Goal: Information Seeking & Learning: Learn about a topic

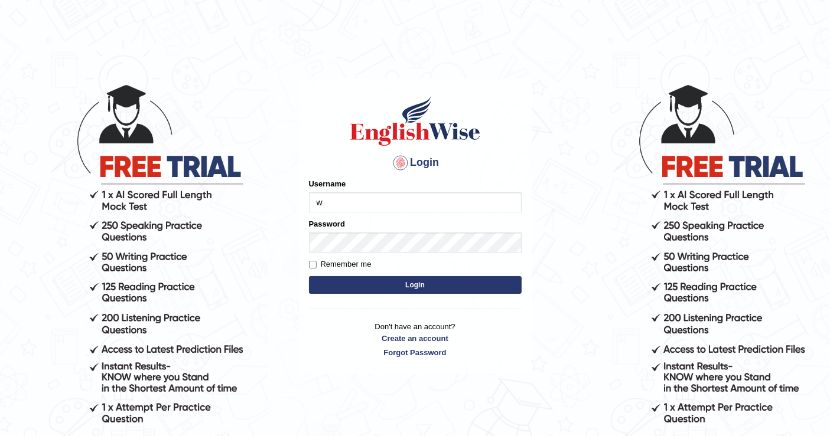
type input "[PERSON_NAME]"
click at [401, 279] on button "Login" at bounding box center [415, 285] width 213 height 18
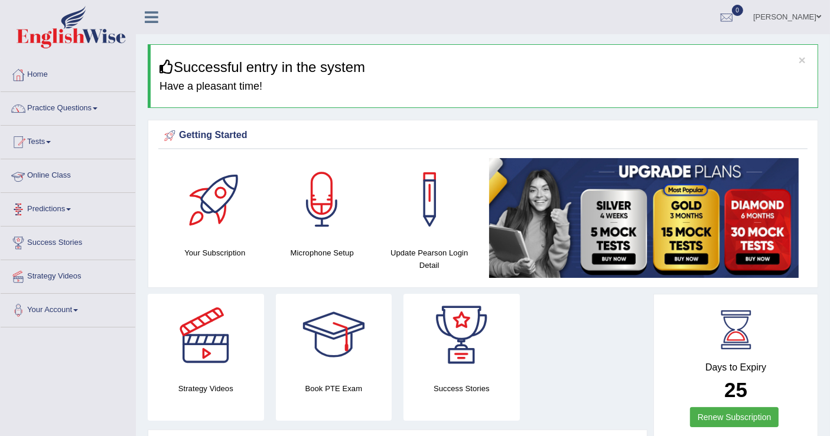
click at [45, 171] on link "Online Class" at bounding box center [68, 174] width 135 height 30
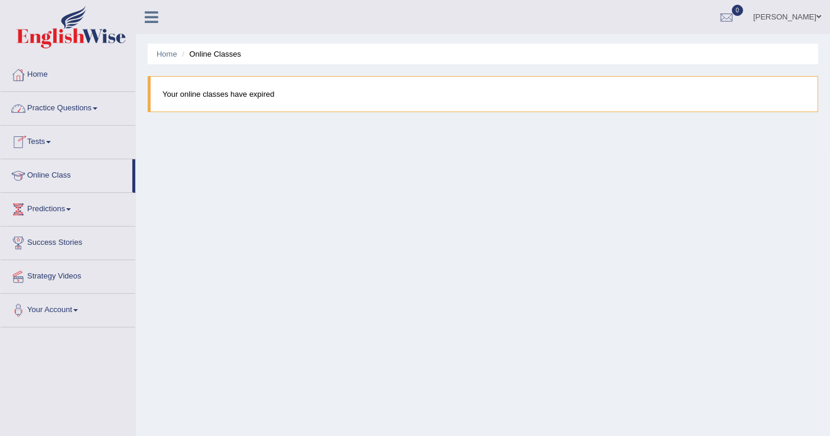
click at [93, 113] on link "Practice Questions" at bounding box center [68, 107] width 135 height 30
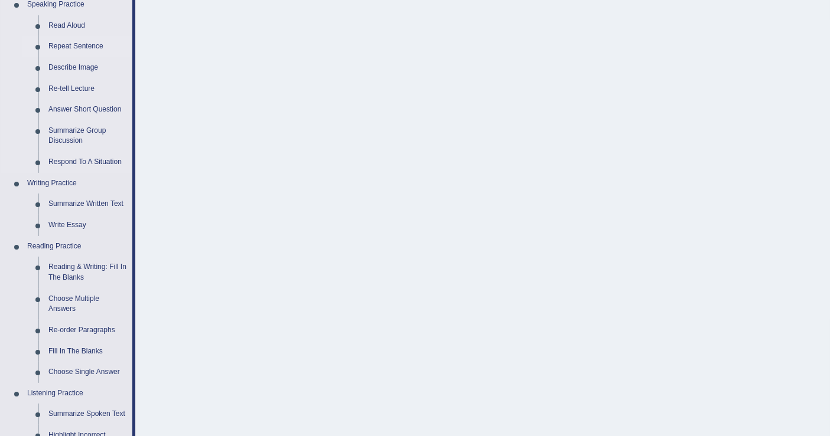
scroll to position [197, 0]
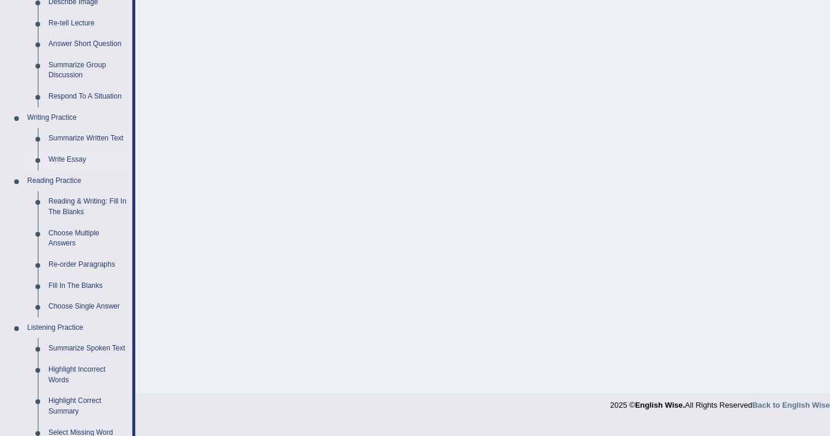
click at [74, 159] on link "Write Essay" at bounding box center [87, 159] width 89 height 21
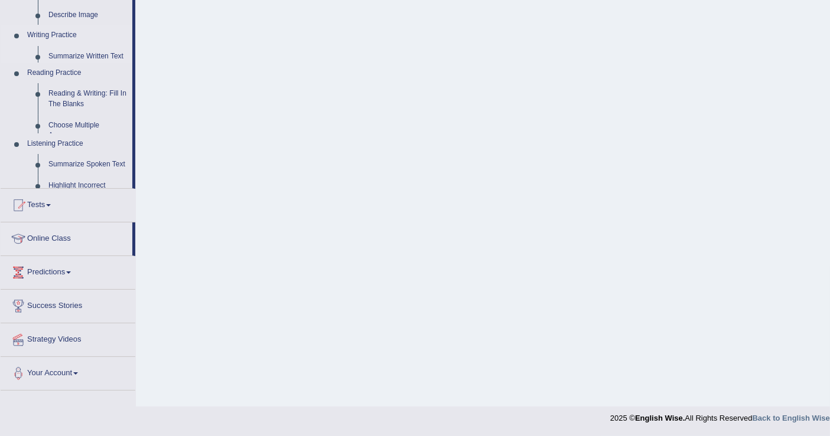
scroll to position [183, 0]
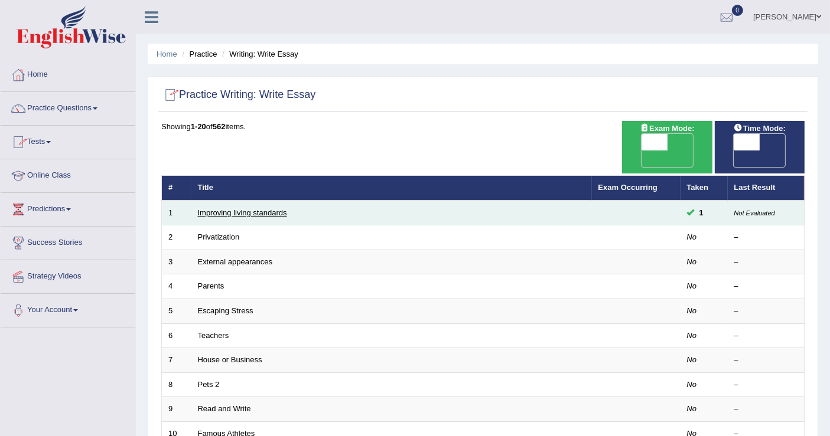
click at [266, 208] on link "Improving living standards" at bounding box center [242, 212] width 89 height 9
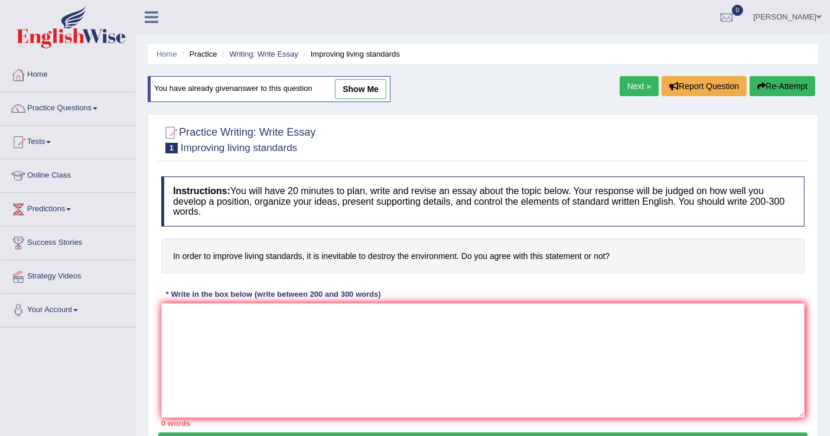
click at [370, 85] on link "show me" at bounding box center [360, 89] width 51 height 20
type textarea "The increasing influence of improve the living standart on our lives has ignite…"
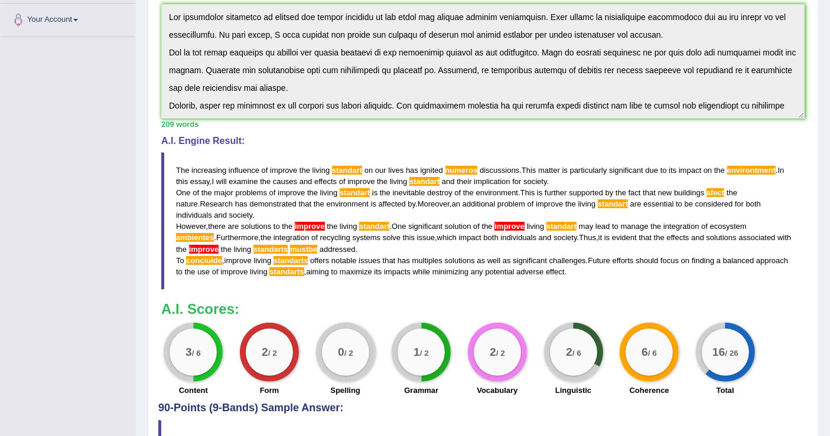
scroll to position [365, 0]
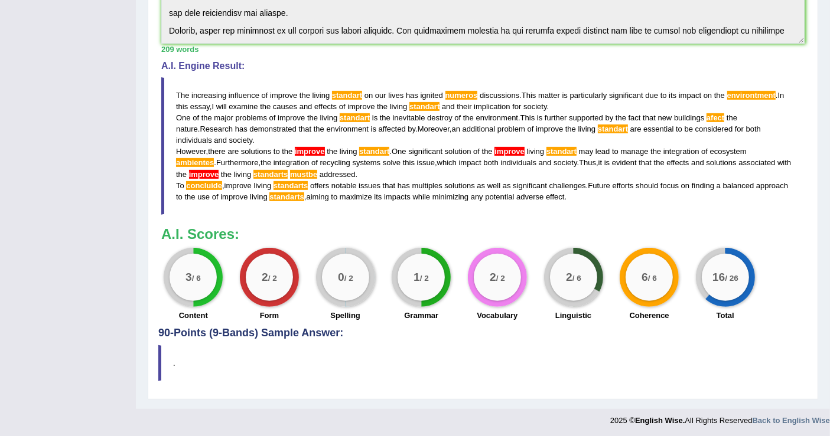
click at [753, 93] on span "environtment" at bounding box center [751, 95] width 48 height 9
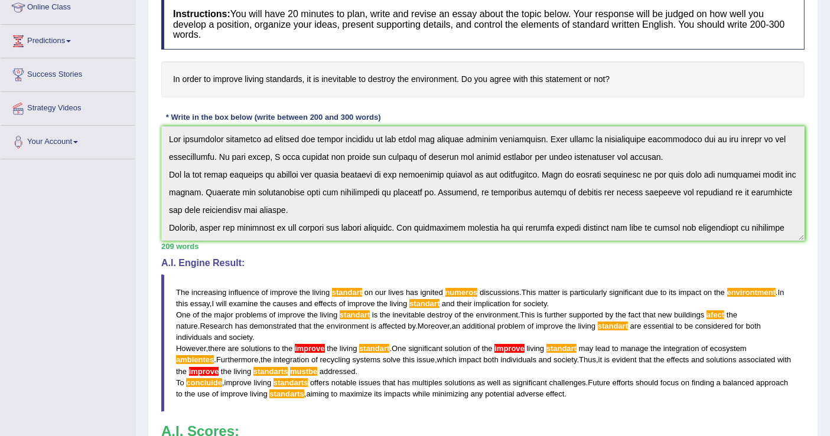
scroll to position [234, 0]
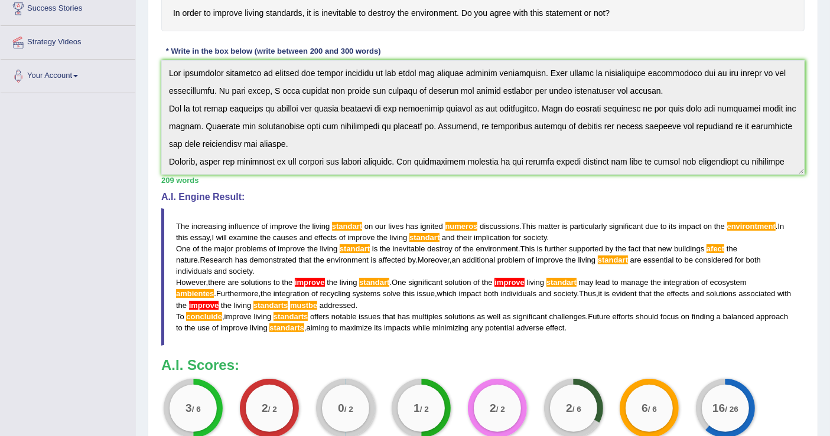
click at [319, 279] on span "improve" at bounding box center [310, 282] width 30 height 9
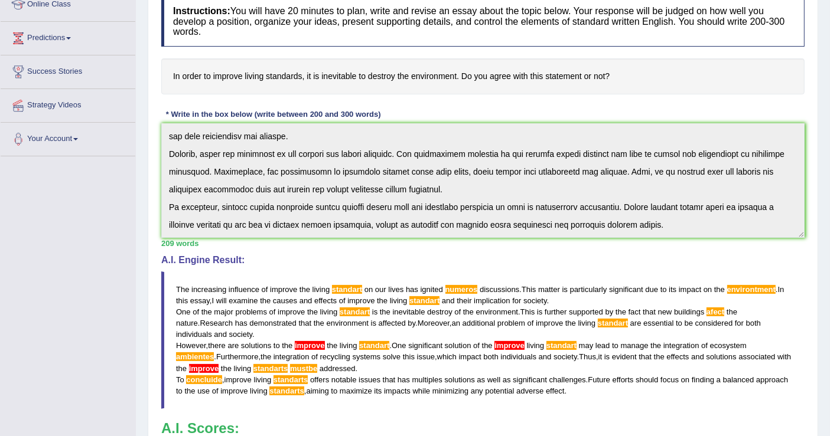
scroll to position [0, 0]
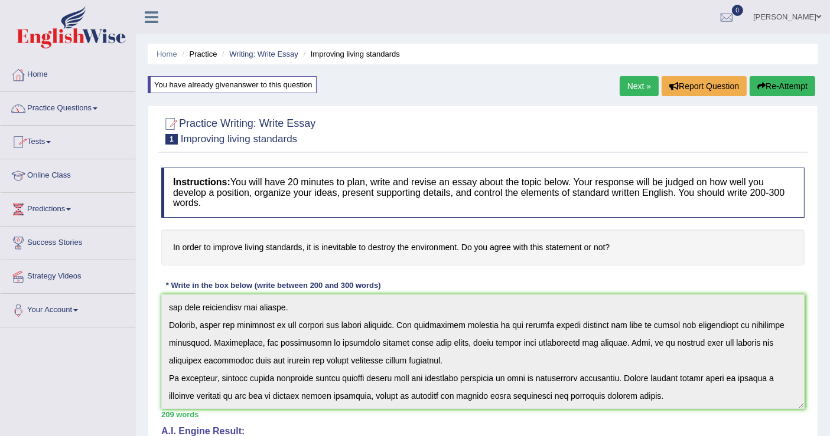
click at [77, 105] on link "Practice Questions" at bounding box center [68, 107] width 135 height 30
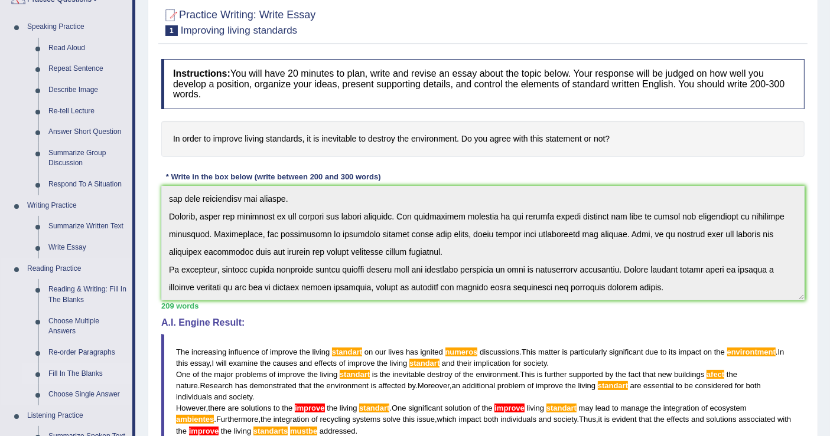
scroll to position [262, 0]
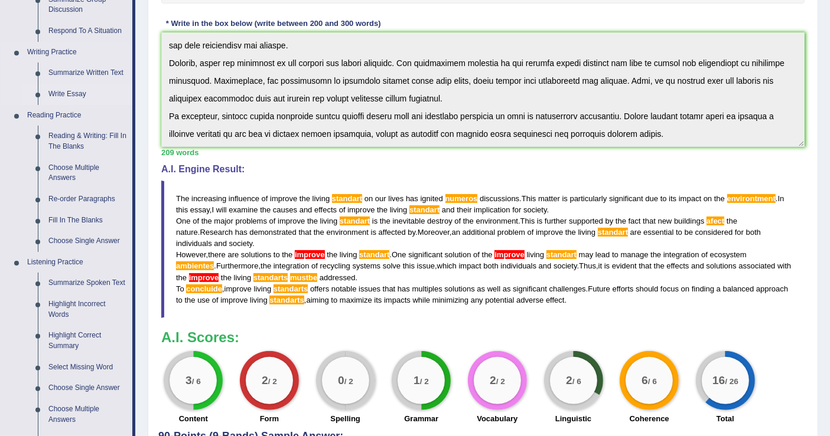
click at [77, 90] on link "Write Essay" at bounding box center [87, 94] width 89 height 21
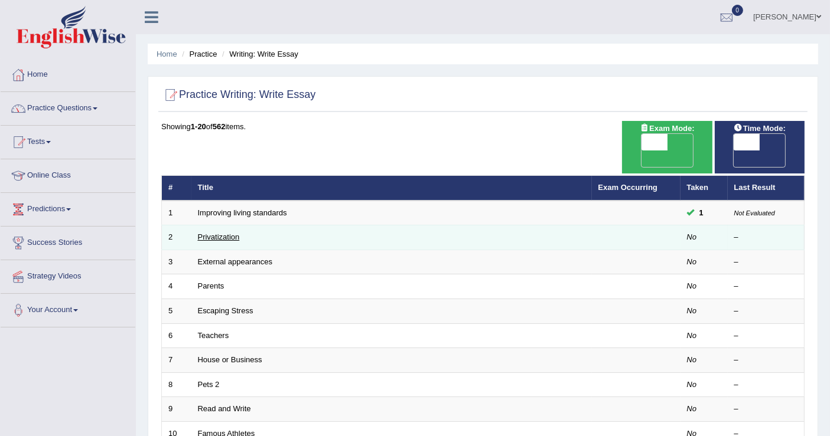
click at [226, 233] on link "Privatization" at bounding box center [219, 237] width 42 height 9
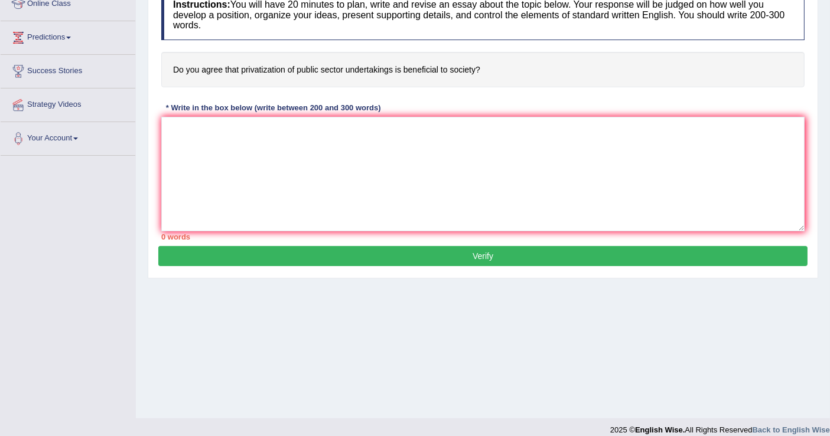
scroll to position [183, 0]
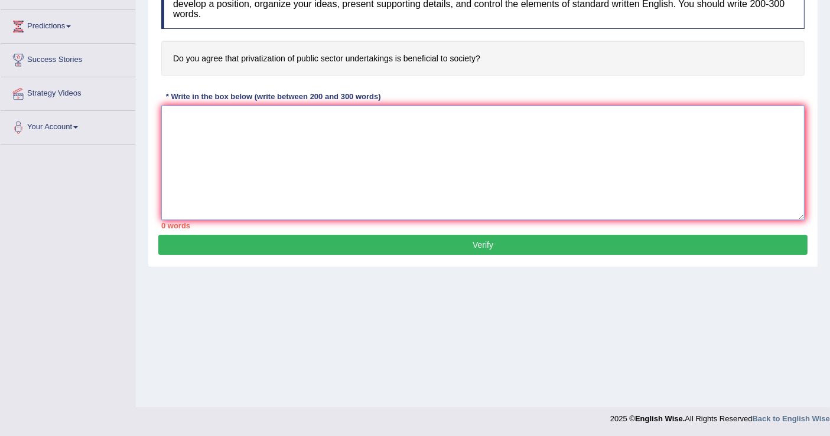
click at [195, 121] on textarea at bounding box center [482, 163] width 643 height 115
drag, startPoint x: 394, startPoint y: 54, endPoint x: 337, endPoint y: 53, distance: 57.9
click at [337, 53] on h4 "Do you agree that privatization of public sector undertakings is beneficial to …" at bounding box center [482, 59] width 643 height 36
drag, startPoint x: 473, startPoint y: 56, endPoint x: 174, endPoint y: 56, distance: 299.3
click at [174, 56] on h4 "Do you agree that privatization of public sector undertakings is beneficial to …" at bounding box center [482, 59] width 643 height 36
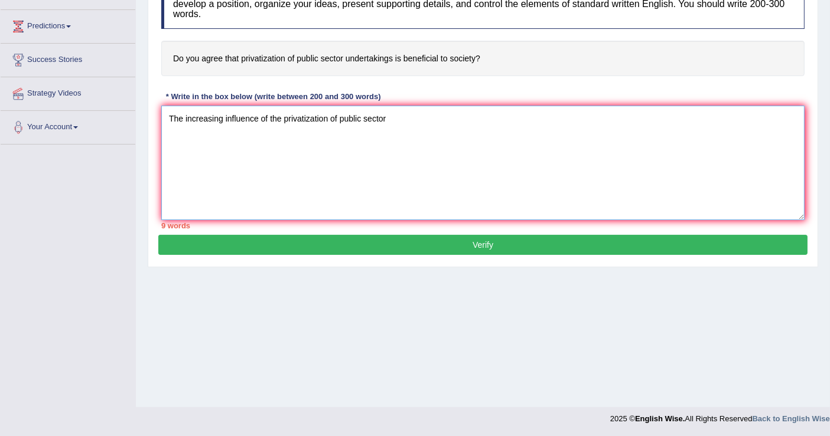
click at [397, 120] on textarea "The increasing influence of the privatization of public sector" at bounding box center [482, 163] width 643 height 115
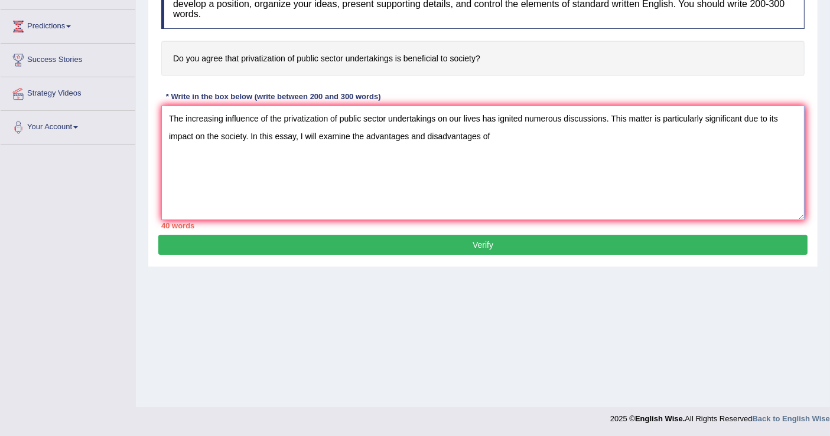
drag, startPoint x: 267, startPoint y: 113, endPoint x: 433, endPoint y: 117, distance: 166.5
click at [433, 117] on textarea "The increasing influence of the privatization of public sector undertakings on …" at bounding box center [482, 163] width 643 height 115
click at [490, 132] on textarea "The increasing influence of the privatization of public sector undertakings on …" at bounding box center [482, 163] width 643 height 115
paste textarea "the privatization of public sector undertakings"
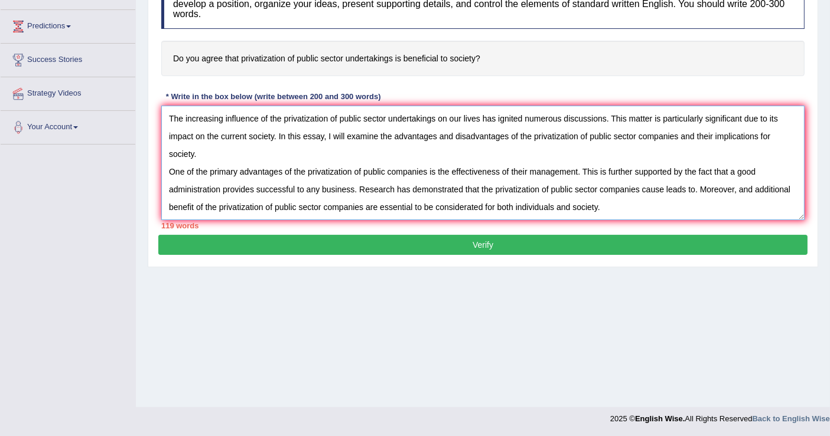
scroll to position [9, 0]
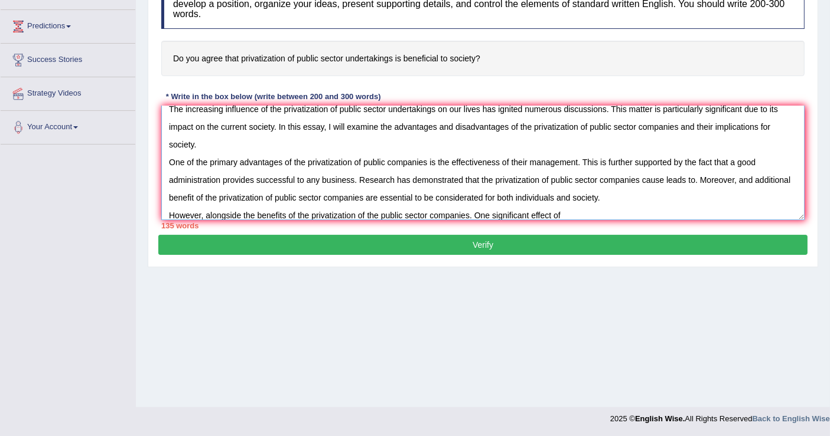
paste textarea "the public sector companies"
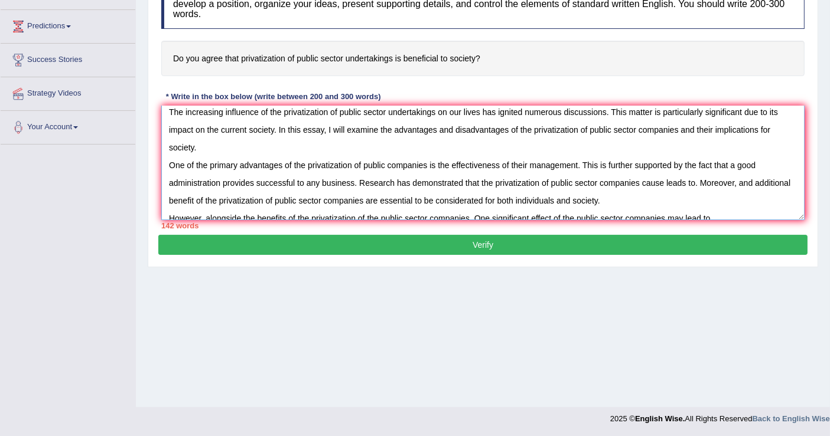
click at [729, 161] on textarea "The increasing influence of the privatization of public sector undertakings on …" at bounding box center [482, 163] width 643 height 115
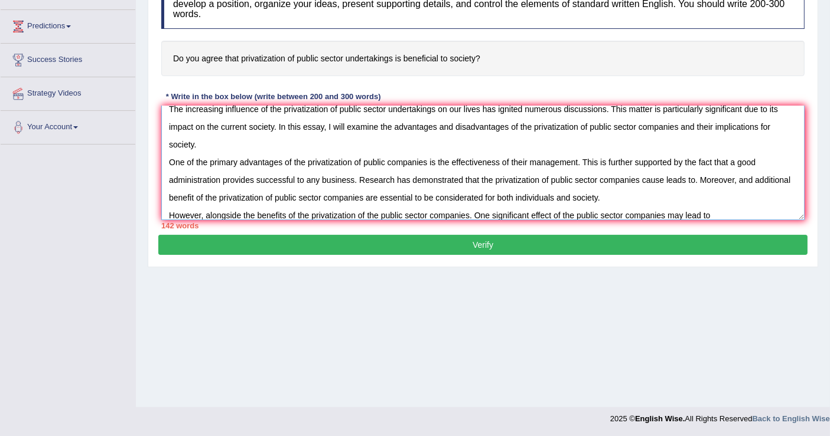
paste textarea "a good administration provides successful to any business"
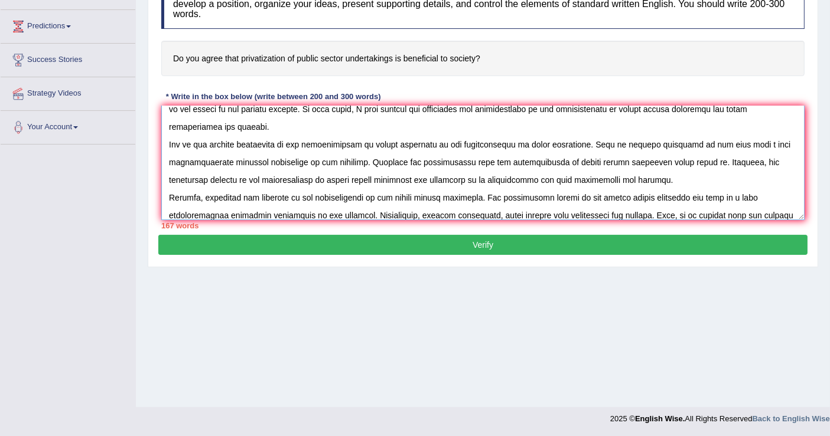
scroll to position [45, 0]
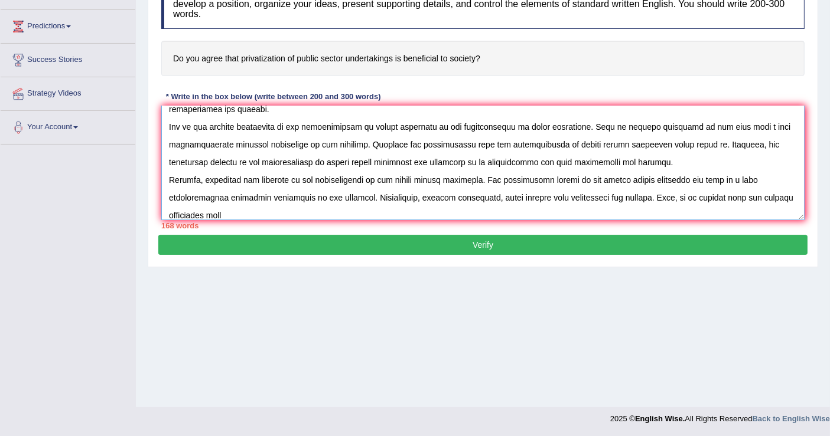
drag, startPoint x: 292, startPoint y: 124, endPoint x: 423, endPoint y: 125, distance: 130.5
click at [423, 125] on textarea at bounding box center [482, 163] width 643 height 115
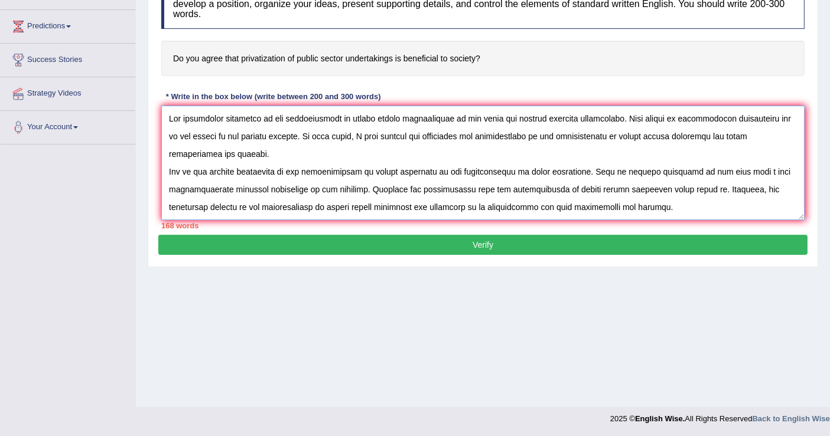
click at [383, 167] on textarea at bounding box center [482, 163] width 643 height 115
drag, startPoint x: 450, startPoint y: 167, endPoint x: 286, endPoint y: 171, distance: 163.6
click at [285, 168] on textarea at bounding box center [482, 163] width 643 height 115
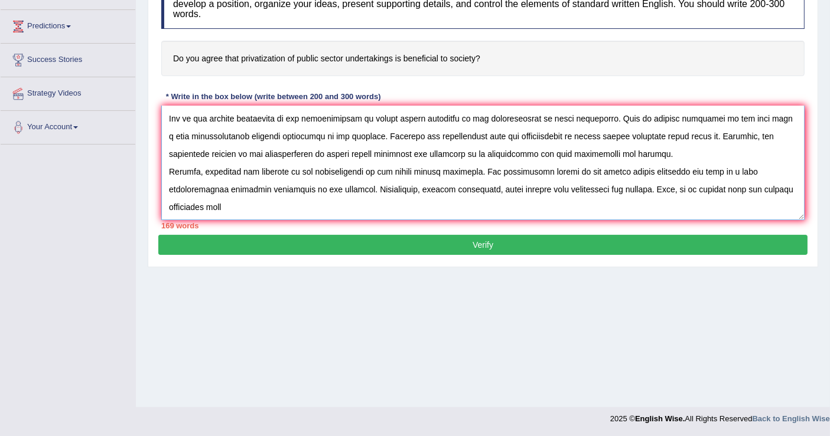
click at [226, 201] on textarea at bounding box center [482, 163] width 643 height 115
paste textarea "of the privatization of public sector companies"
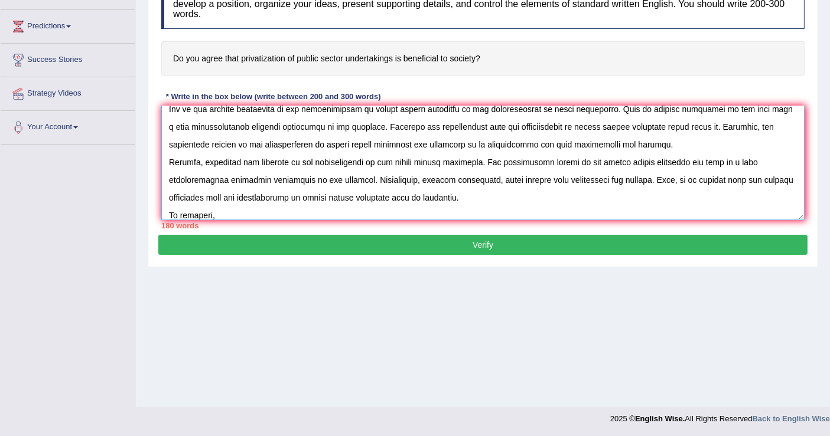
paste textarea "of the privatization of public sector companies"
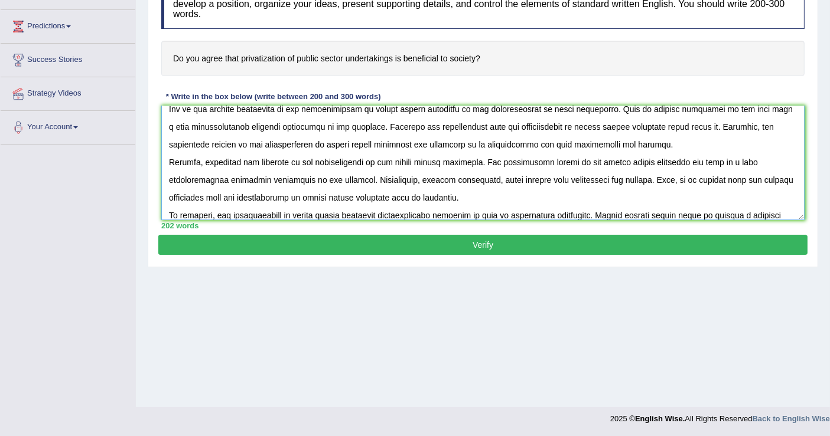
scroll to position [80, 0]
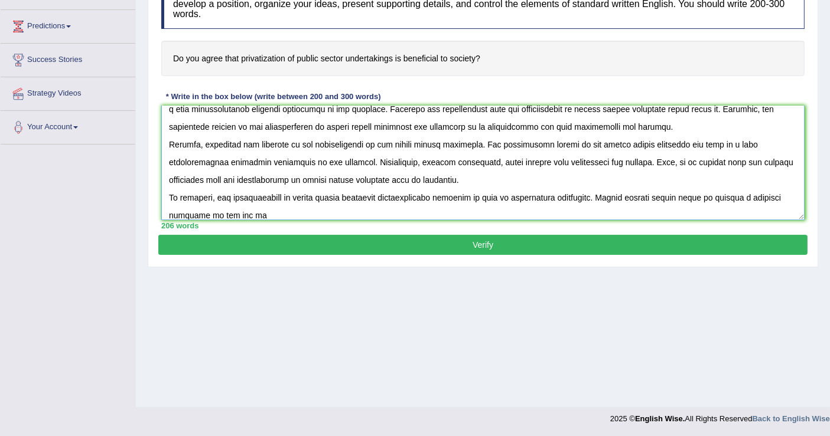
paste textarea "of the privatization of public sector companies"
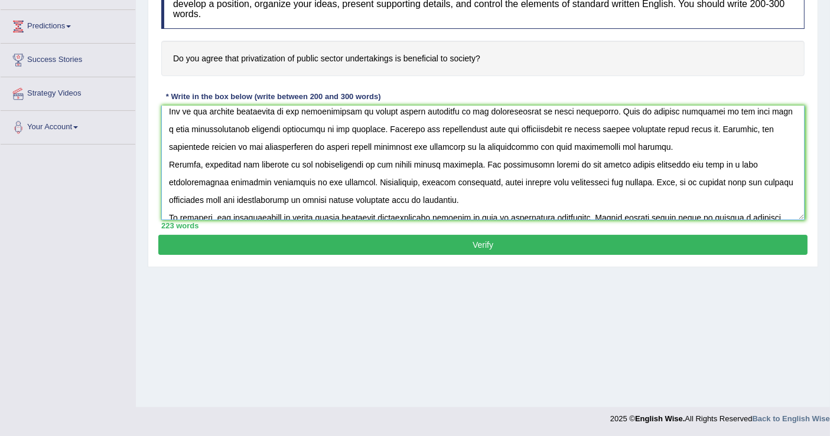
scroll to position [42, 0]
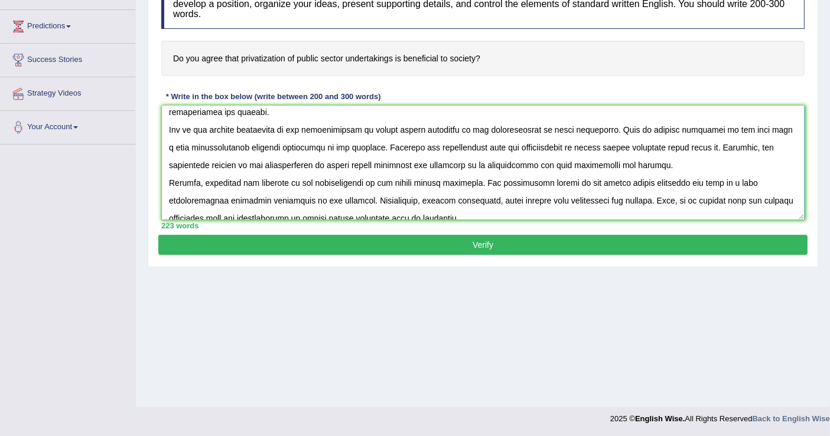
drag, startPoint x: 693, startPoint y: 144, endPoint x: 358, endPoint y: 141, distance: 334.8
click at [358, 141] on textarea at bounding box center [482, 163] width 643 height 115
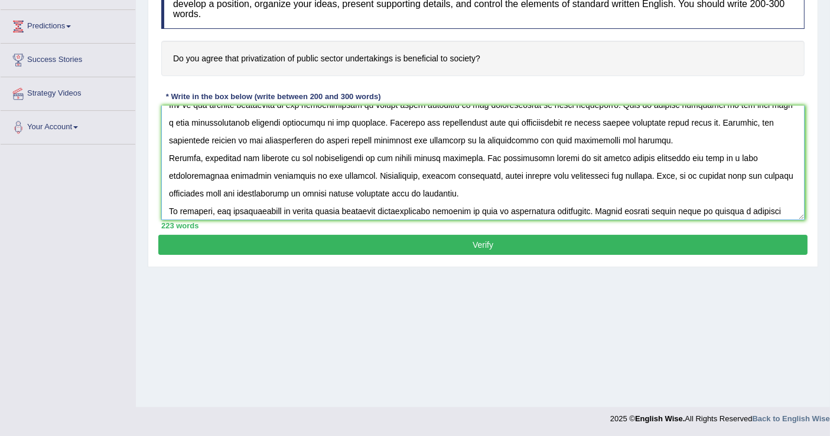
scroll to position [89, 0]
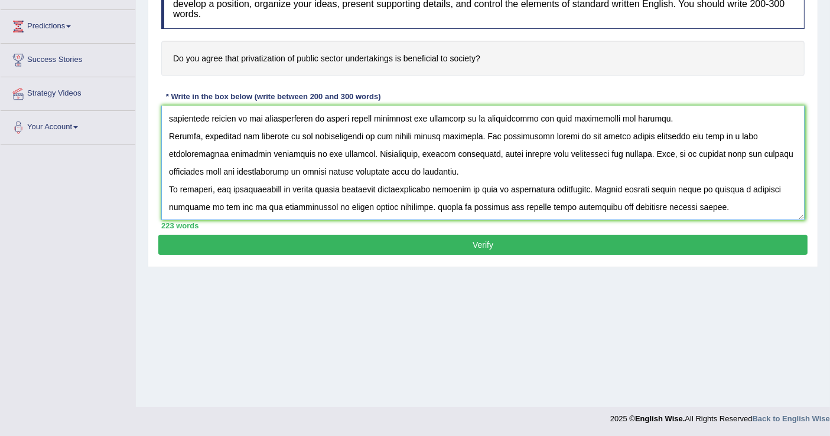
click at [397, 186] on textarea at bounding box center [482, 163] width 643 height 115
type textarea "The increasing influence of the privatization of public sector undertakings on …"
click at [484, 239] on button "Verify" at bounding box center [482, 245] width 649 height 20
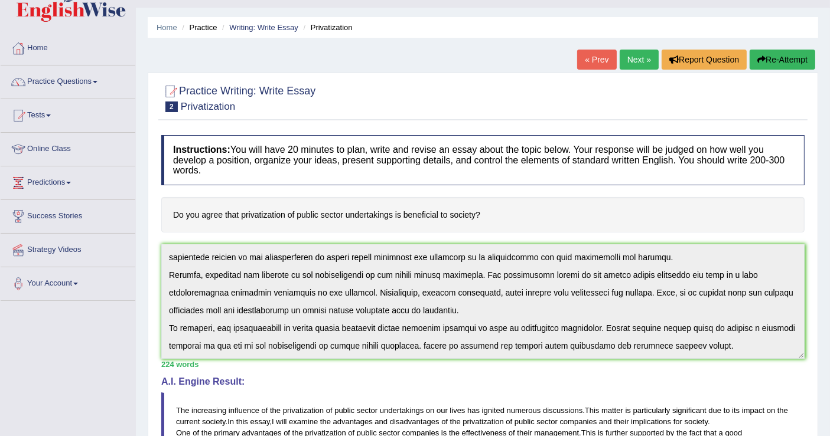
scroll to position [0, 0]
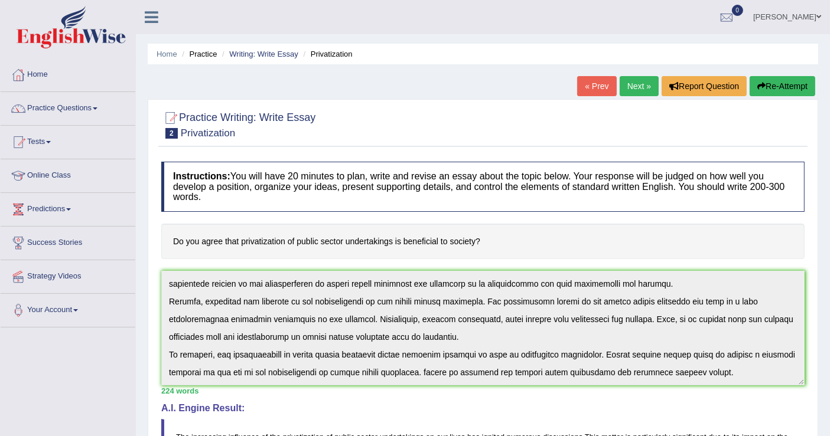
click at [632, 79] on link "Next »" at bounding box center [638, 86] width 39 height 20
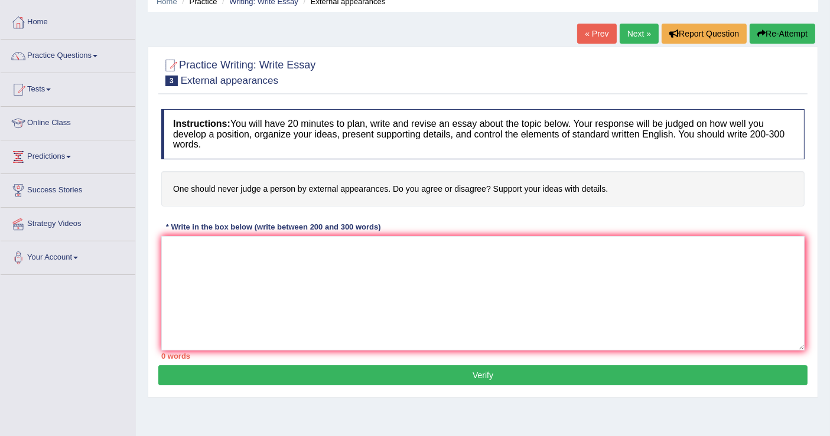
scroll to position [183, 0]
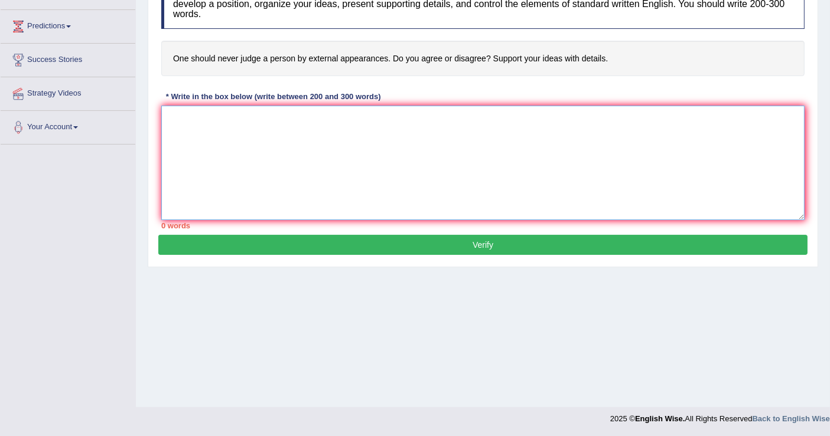
click at [211, 123] on textarea at bounding box center [482, 163] width 643 height 115
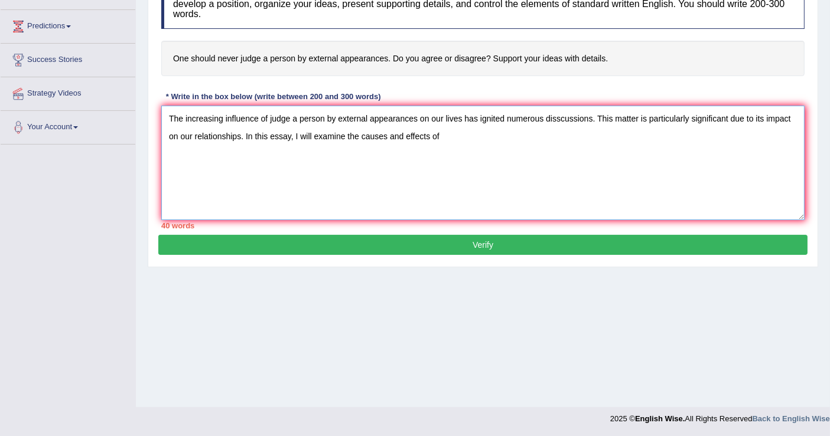
paste textarea "judge a person by external appearances"
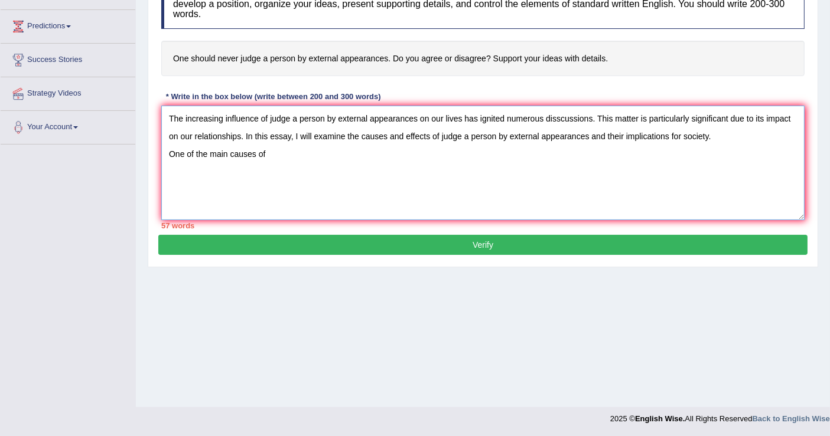
paste textarea "judge a person by external appearances"
click at [422, 154] on textarea "The increasing influence of judge a person by external appearances on our lives…" at bounding box center [482, 163] width 643 height 115
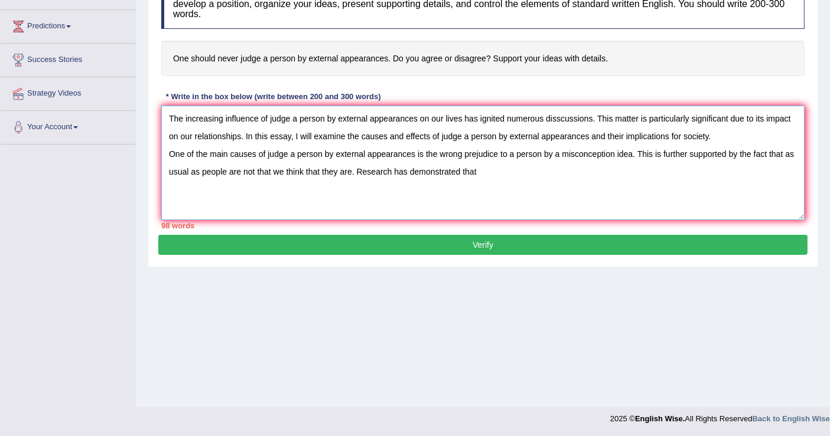
paste textarea "judge a person by external appearances"
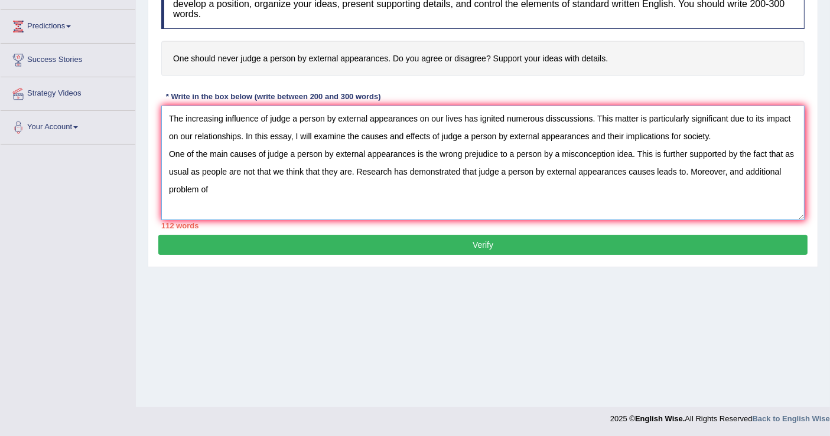
paste textarea "judge a person by external appearances"
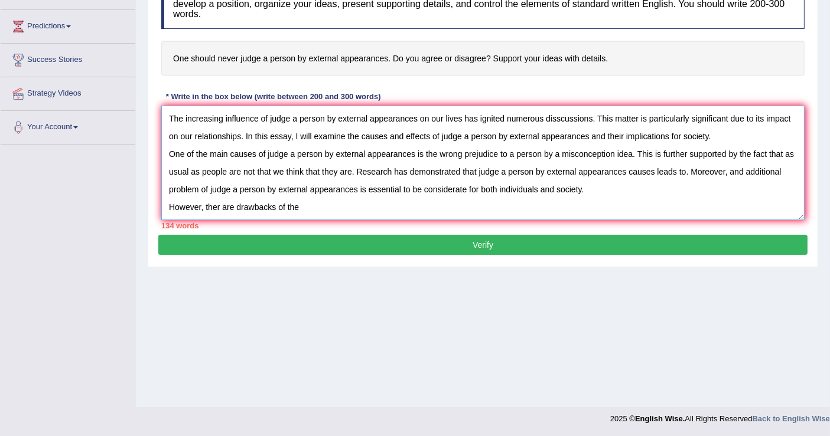
paste textarea "judge a person by external appearances"
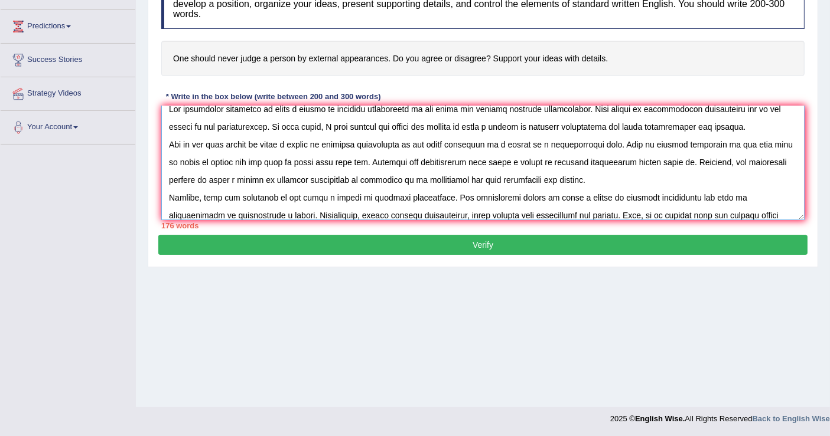
scroll to position [27, 0]
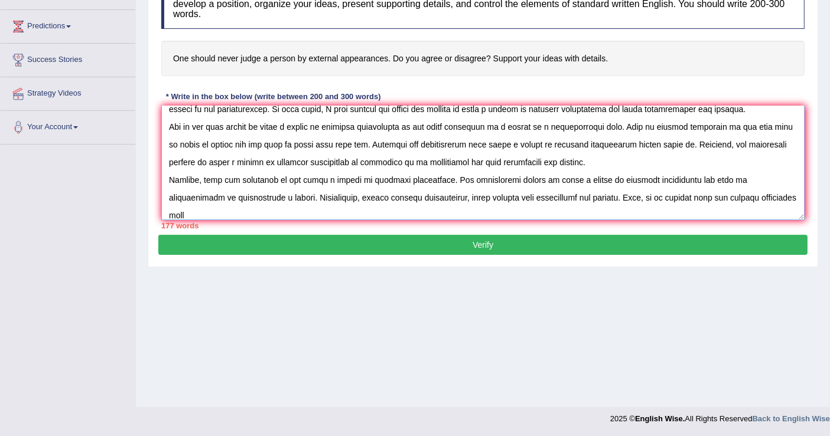
paste textarea "judge a person by external appearances"
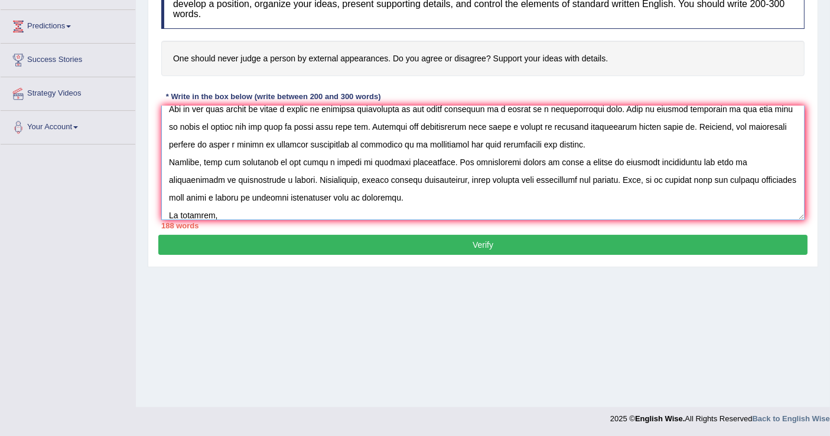
paste textarea "judge a person by external appearances"
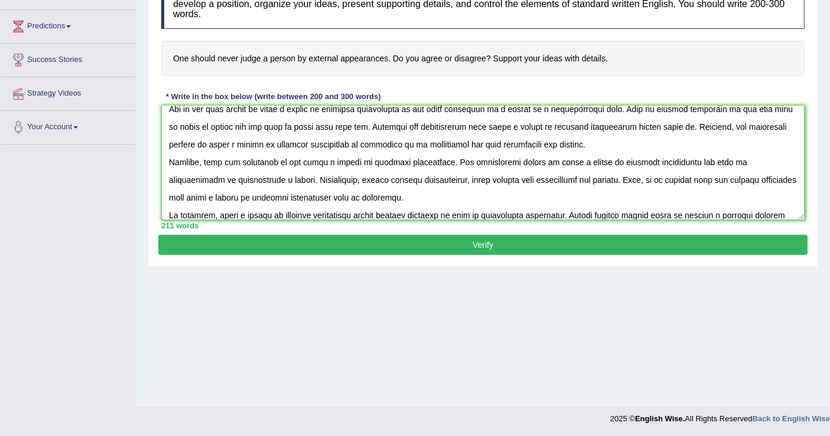
scroll to position [63, 0]
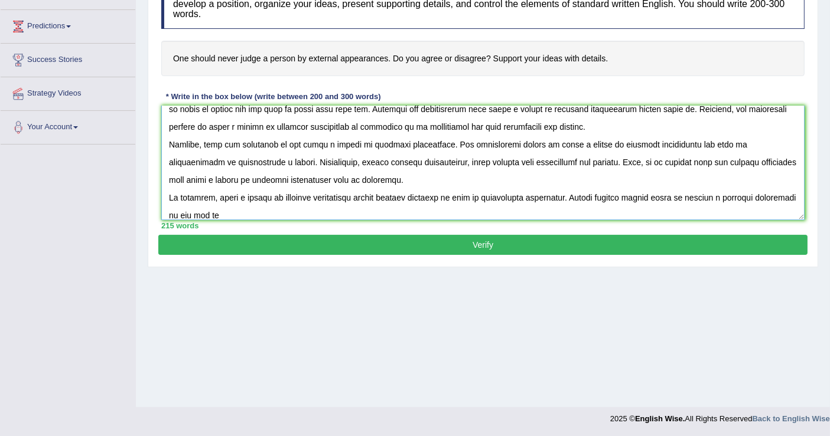
paste textarea "judge a person by external appearances"
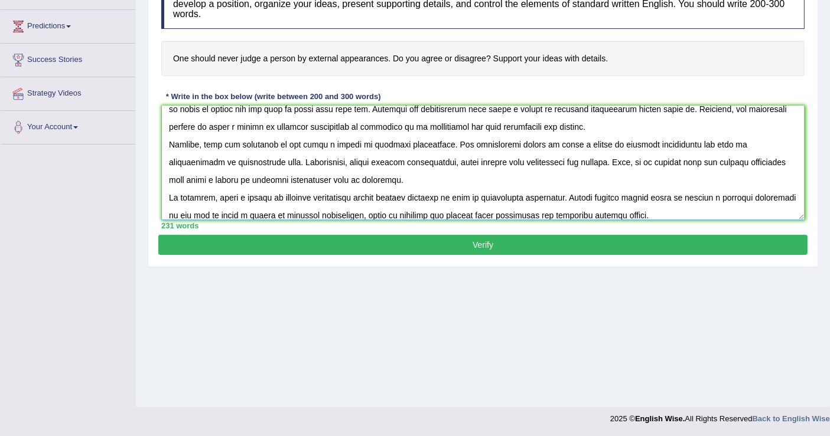
type textarea "The increasing influence of judge a person by external appearances on our lives…"
click at [465, 236] on button "Verify" at bounding box center [482, 245] width 649 height 20
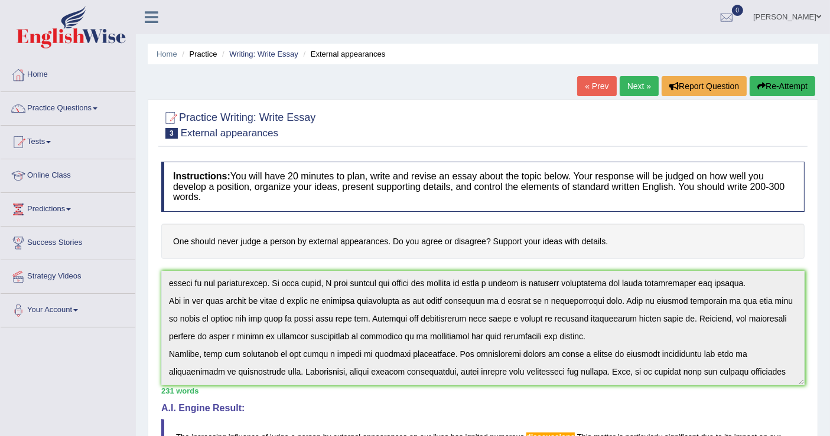
scroll to position [0, 0]
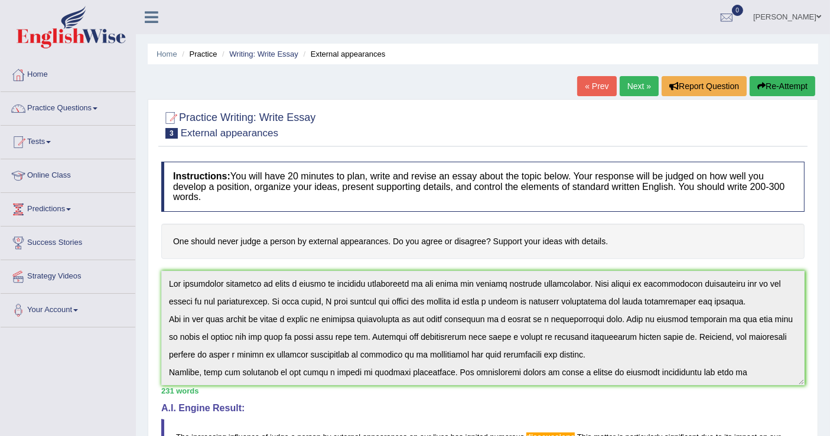
click at [629, 83] on link "Next »" at bounding box center [638, 86] width 39 height 20
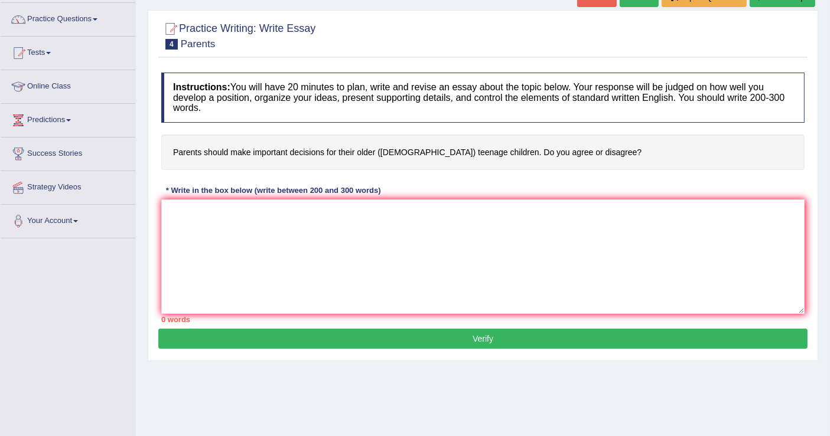
scroll to position [131, 0]
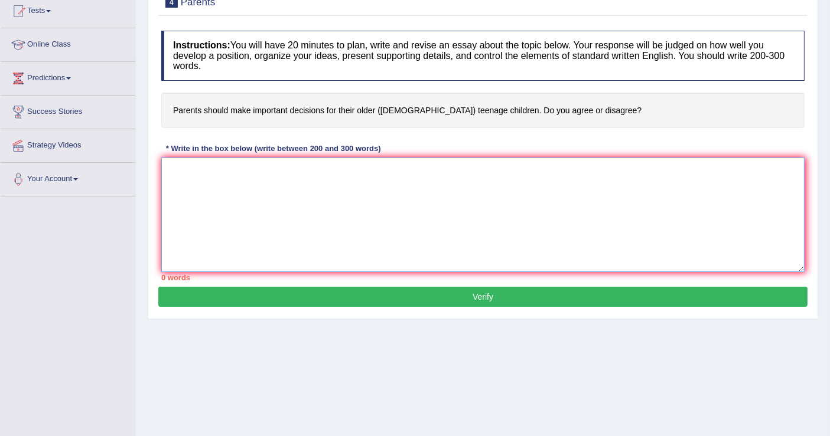
click at [189, 182] on textarea at bounding box center [482, 215] width 643 height 115
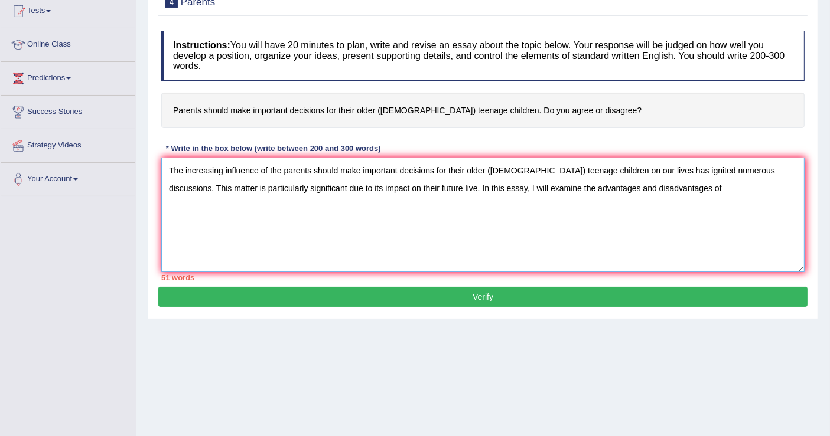
paste textarea "the parents should make important decisions for their older ([DEMOGRAPHIC_DATA]…"
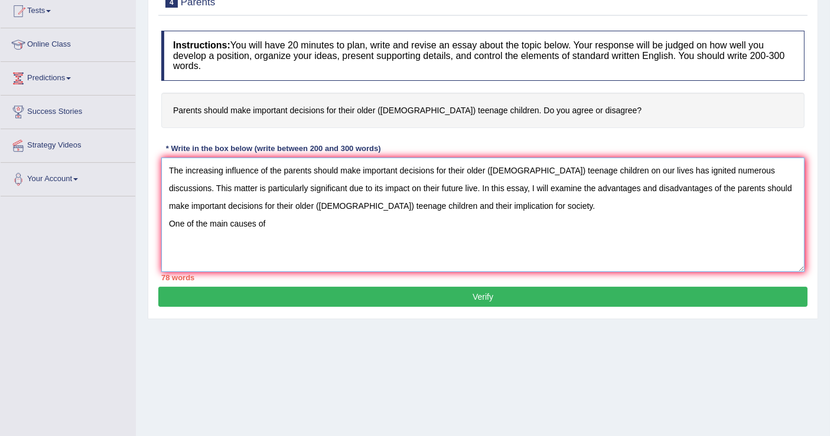
paste textarea "the parents should make important decisions for their older ([DEMOGRAPHIC_DATA]…"
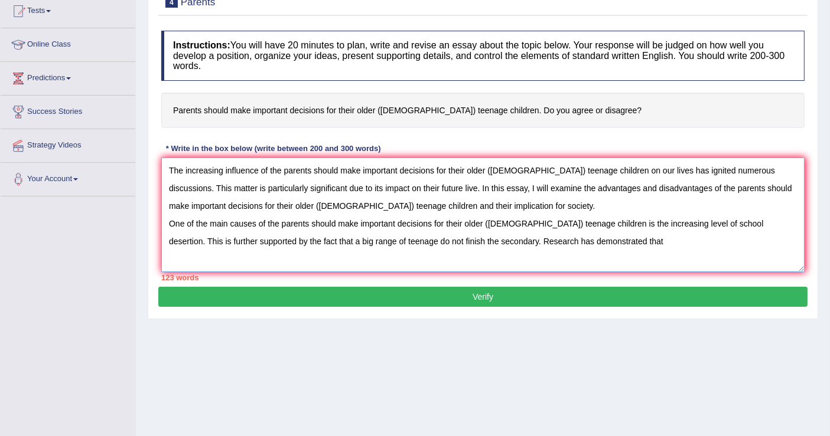
paste textarea "the parents should make important decisions for their older ([DEMOGRAPHIC_DATA]…"
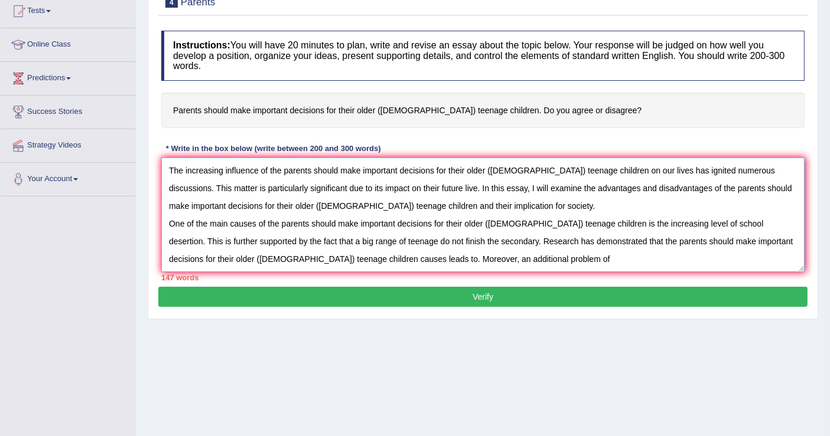
paste textarea "the parents should make important decisions for their older ([DEMOGRAPHIC_DATA]…"
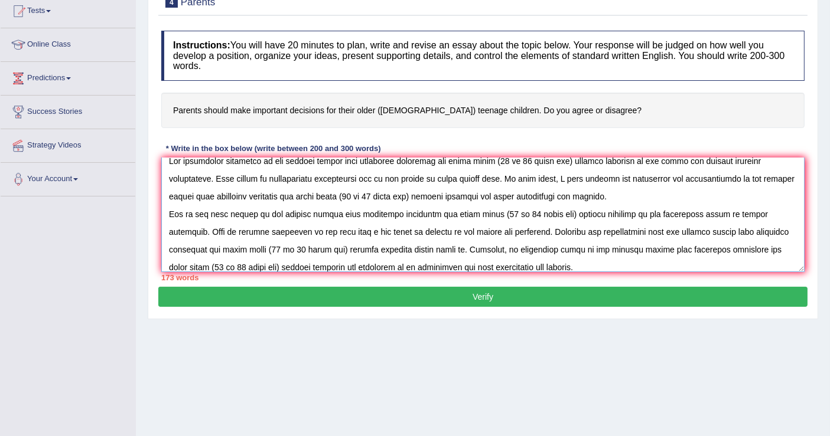
scroll to position [27, 0]
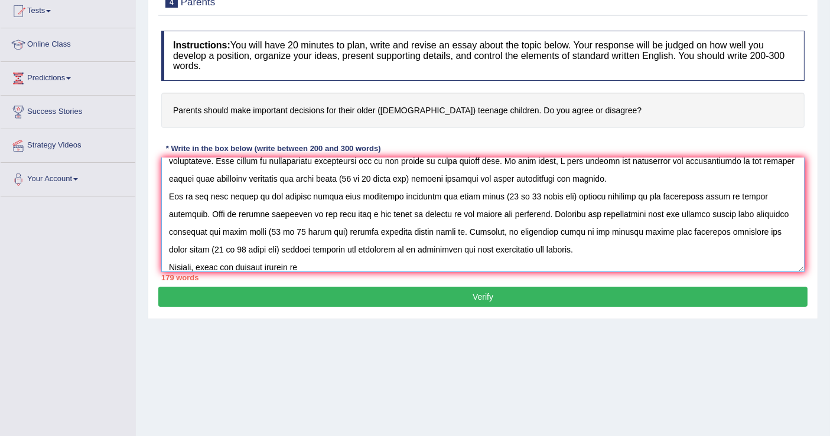
paste textarea "the parents should make important decisions for their older ([DEMOGRAPHIC_DATA]…"
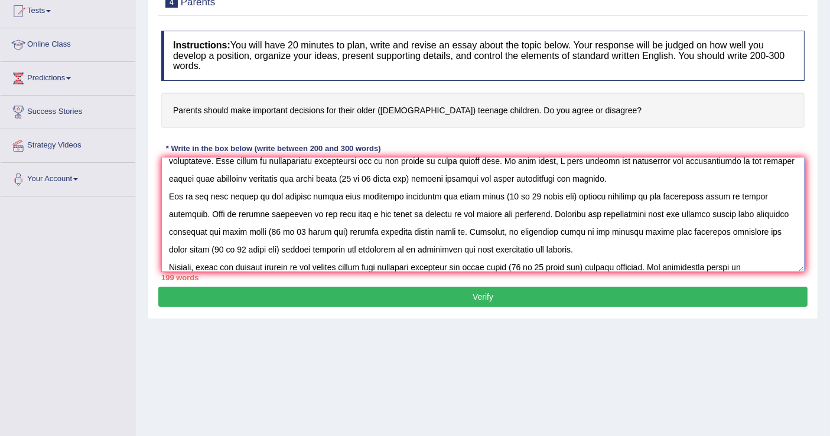
paste textarea "the parents should make important decisions for their older ([DEMOGRAPHIC_DATA]…"
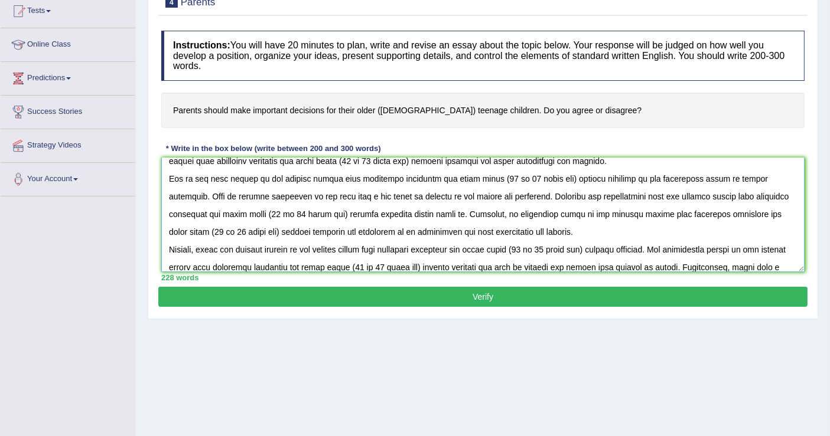
scroll to position [63, 0]
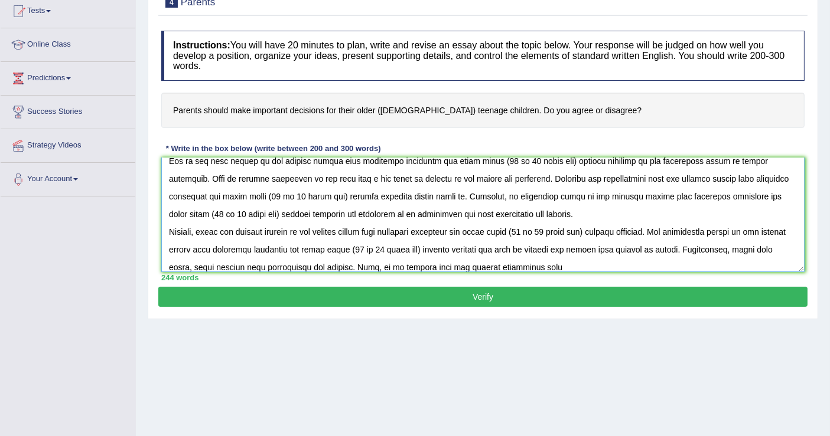
paste textarea "the parents should make important decisions for their older ([DEMOGRAPHIC_DATA]…"
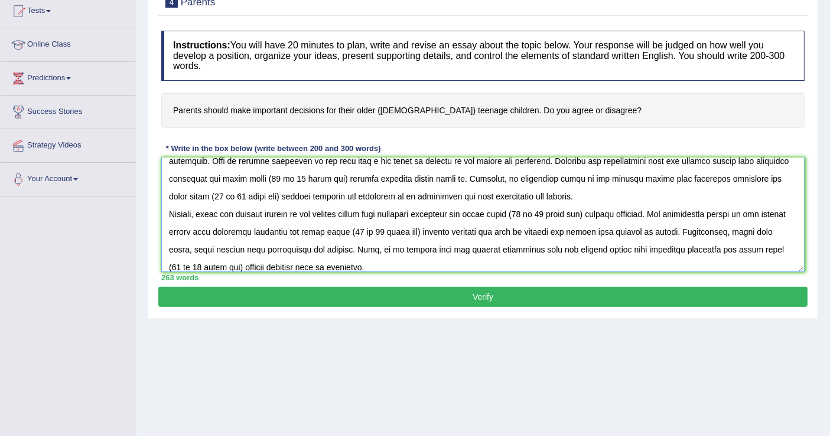
scroll to position [98, 0]
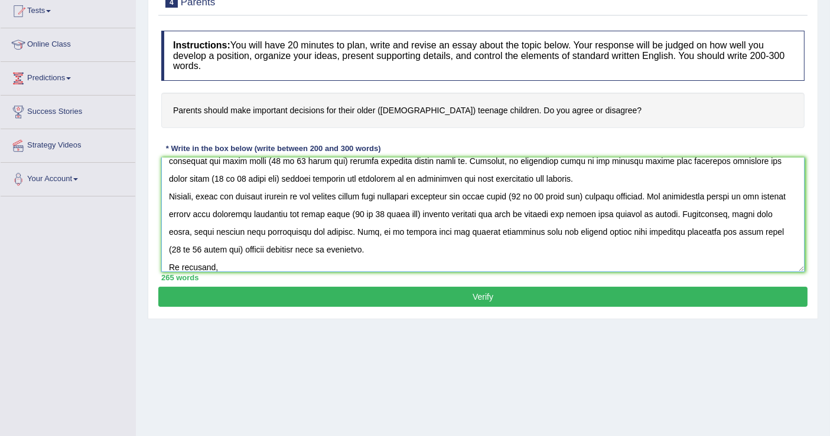
paste textarea "the parents should make important decisions for their older ([DEMOGRAPHIC_DATA]…"
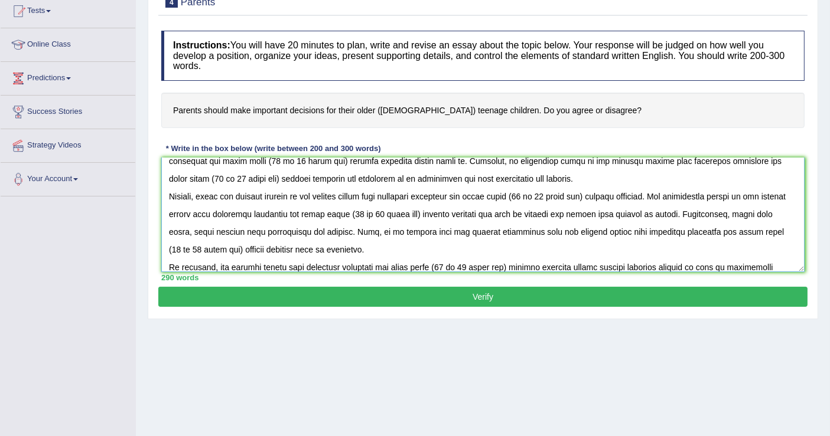
scroll to position [116, 0]
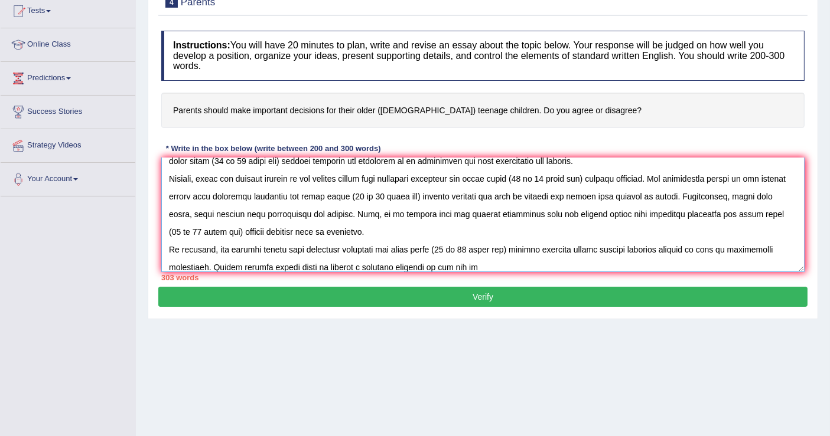
paste textarea "the parents should make important decisions for their older (15 to 18 years old…"
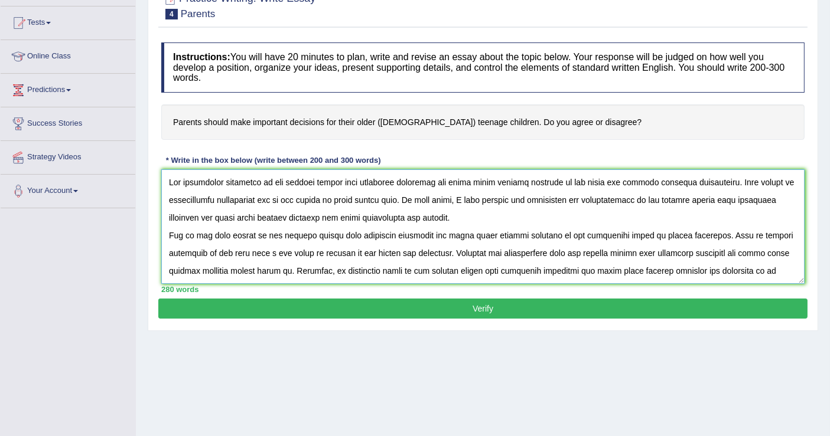
scroll to position [183, 0]
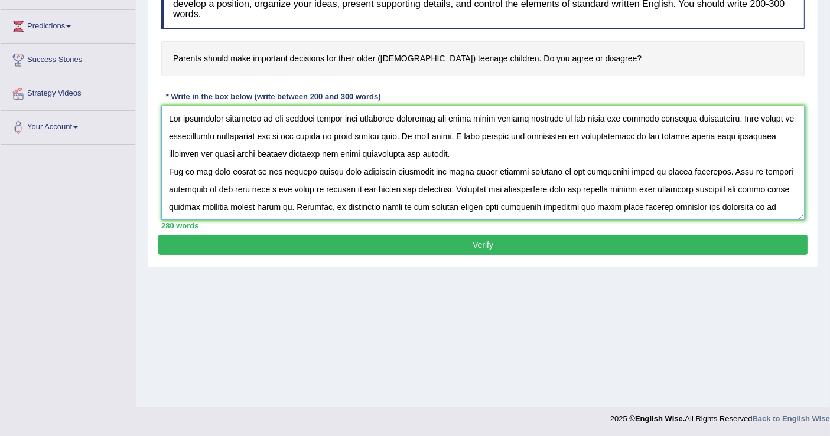
type textarea "The increasing influence of the parents should make important decisions for the…"
click at [502, 239] on button "Verify" at bounding box center [482, 245] width 649 height 20
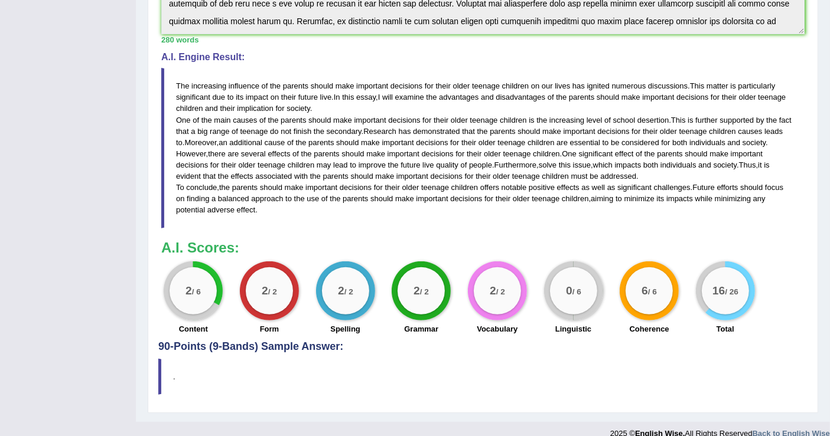
scroll to position [364, 0]
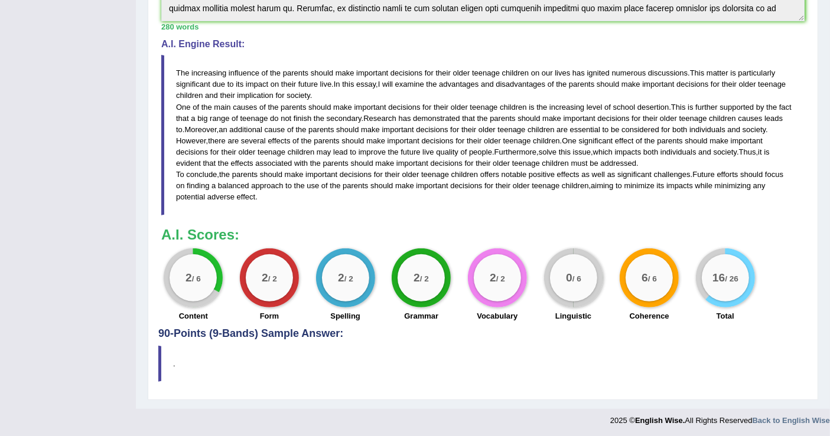
drag, startPoint x: 200, startPoint y: 72, endPoint x: 414, endPoint y: 195, distance: 247.5
click at [414, 195] on blockquote "The increasing influence of the parents should make important decisions for the…" at bounding box center [482, 135] width 643 height 160
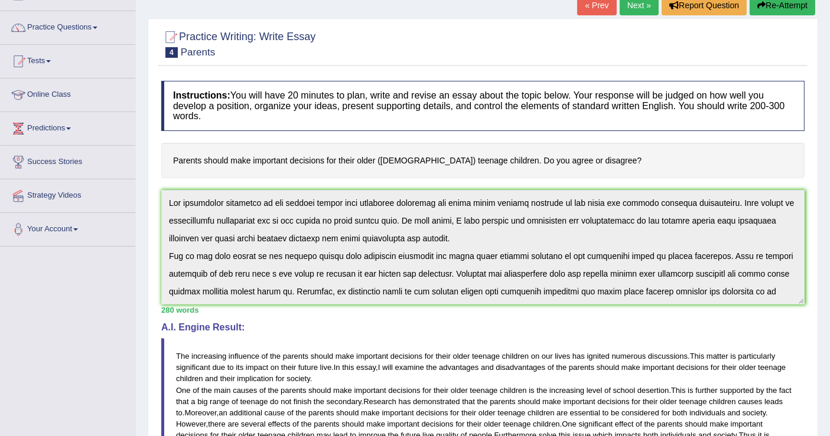
scroll to position [0, 0]
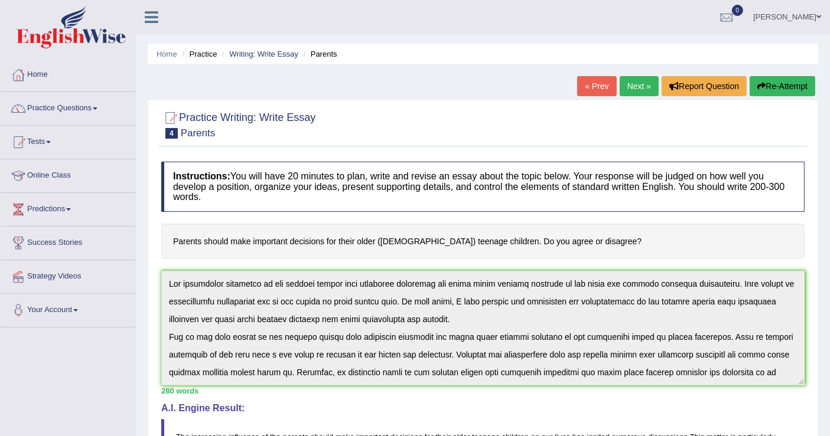
click at [635, 81] on link "Next »" at bounding box center [638, 86] width 39 height 20
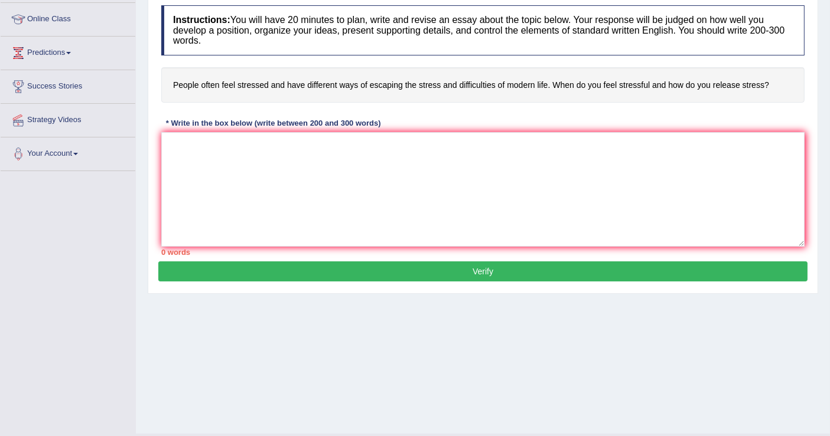
scroll to position [183, 0]
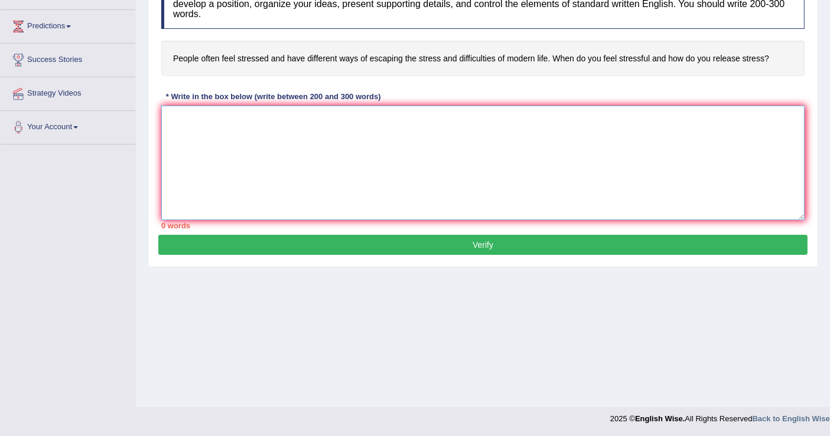
click at [186, 117] on textarea at bounding box center [482, 163] width 643 height 115
paste textarea "modern life's difficulties affects people's stress level"
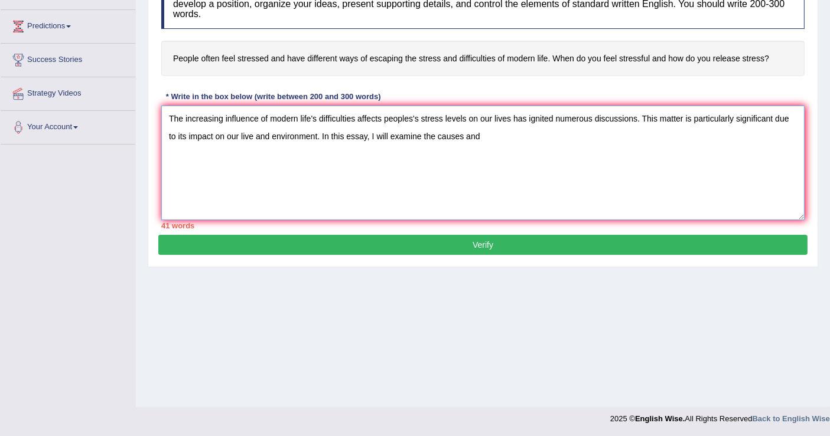
click at [254, 137] on textarea "The increasing influence of modern life's difficulties affects peoples's stress…" at bounding box center [482, 163] width 643 height 115
paste textarea "modern life's difficulties affects people's stress levels"
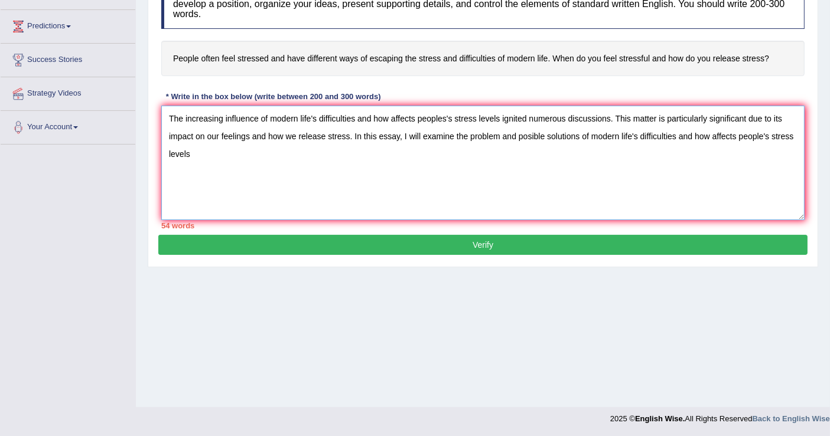
paste textarea "s's stress levels"
paste textarea "modern life's difficulties and how affects peoples's stress levels"
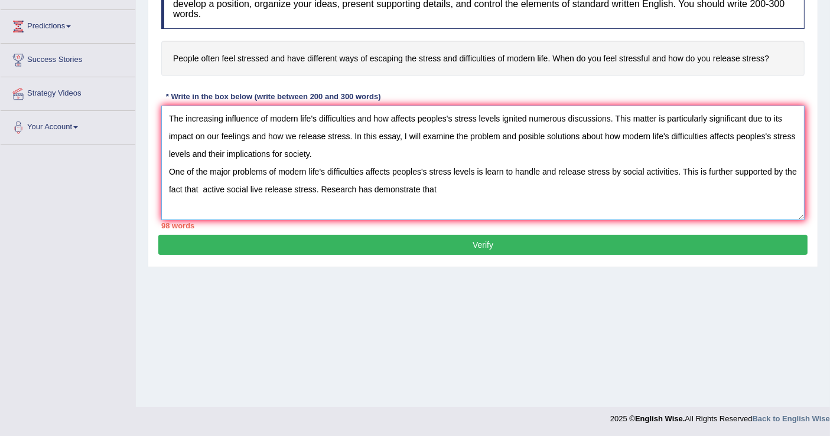
paste textarea "modern life's difficulties and how affects peoples's stress levels"
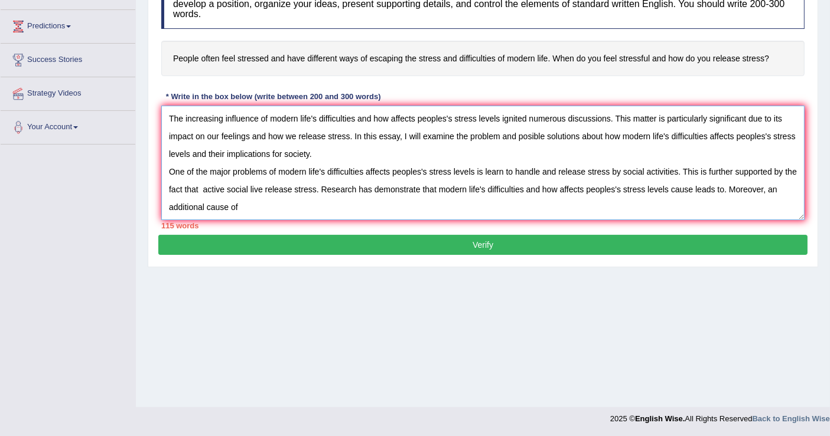
paste textarea "modern life's difficulties and how affects peoples's stress levels"
click at [262, 188] on textarea "The increasing influence of modern life's difficulties and how affects peoples'…" at bounding box center [482, 163] width 643 height 115
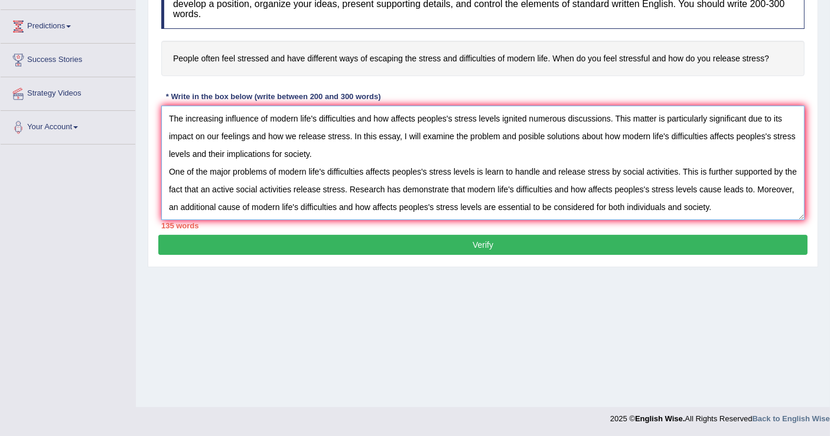
scroll to position [9, 0]
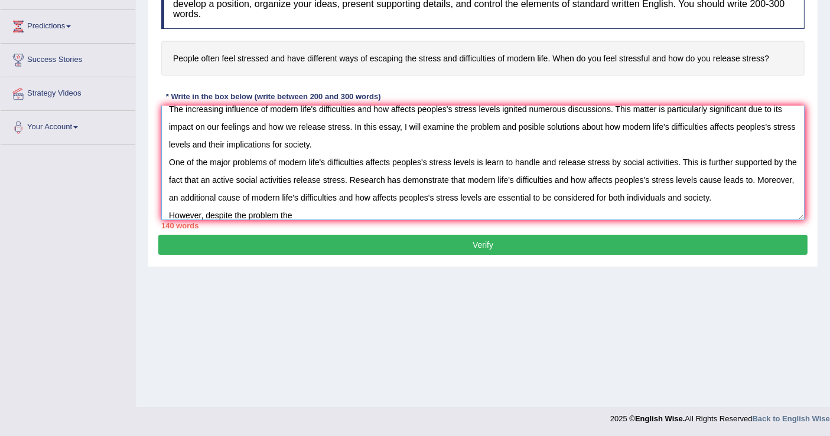
paste textarea "modern life's difficulties and how affects peoples's stress levels"
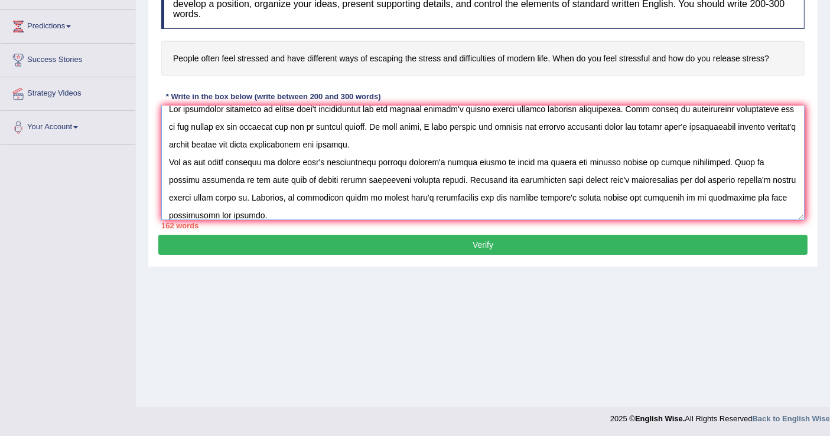
scroll to position [27, 0]
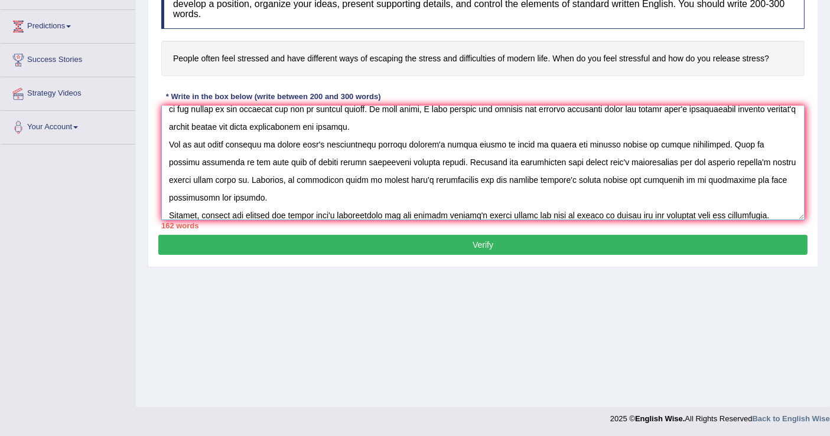
paste textarea "modern life's difficulties and how affects peoples's stress levels"
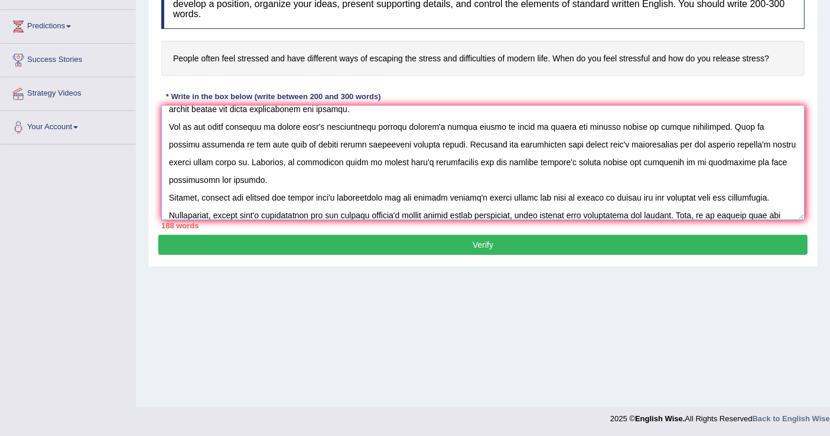
paste textarea "modern life's difficulties and how affects peoples's stress levels"
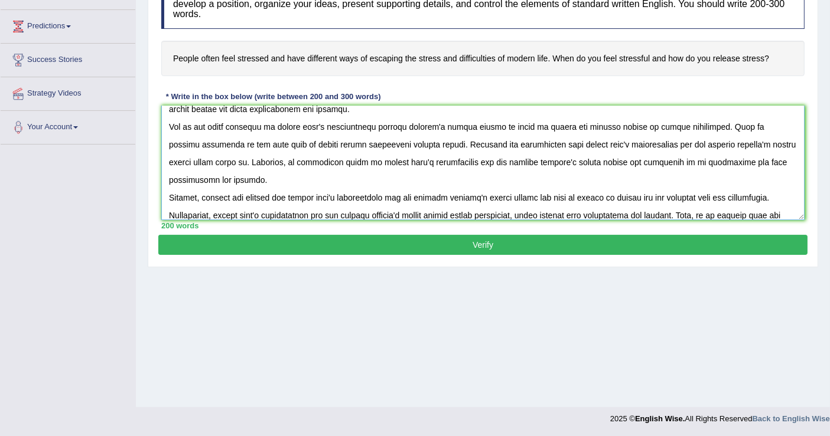
scroll to position [63, 0]
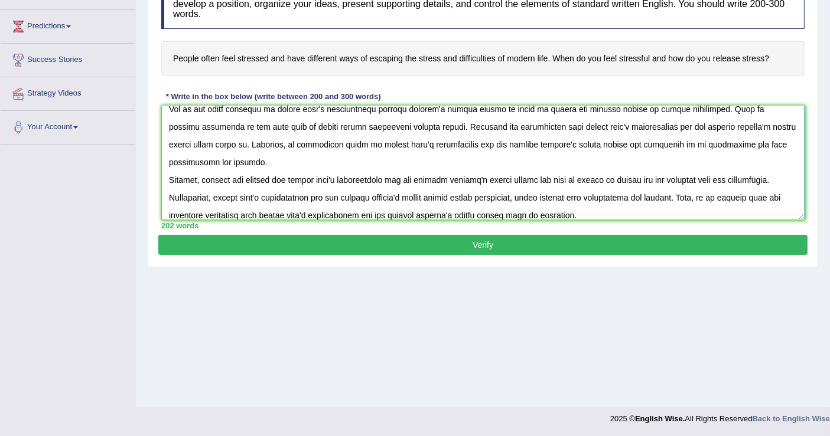
paste textarea "modern life's difficulties and how affects peoples's stress levels"
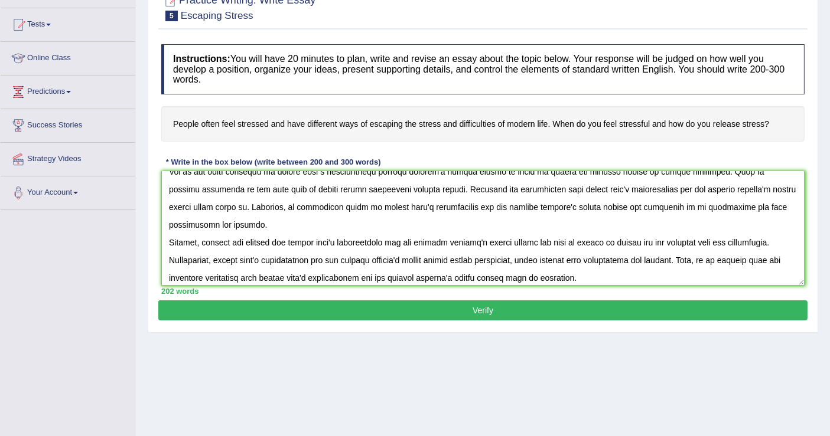
scroll to position [0, 0]
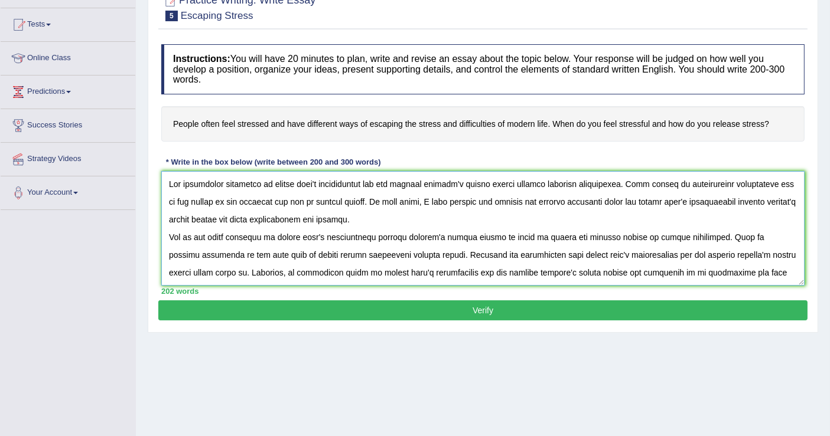
drag, startPoint x: 484, startPoint y: 234, endPoint x: 676, endPoint y: 239, distance: 192.5
click at [676, 239] on textarea at bounding box center [482, 228] width 643 height 115
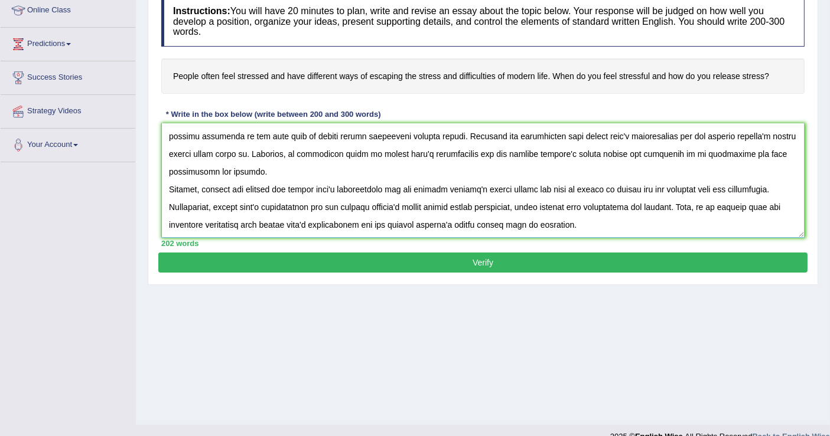
scroll to position [183, 0]
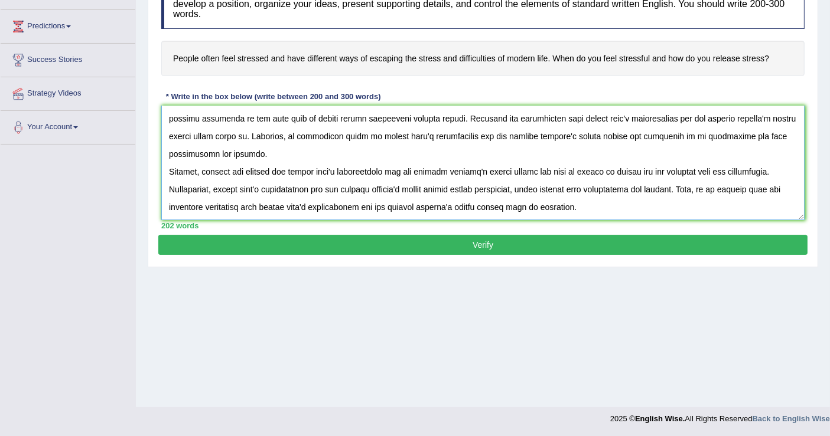
click at [217, 201] on textarea at bounding box center [482, 163] width 643 height 115
paste textarea "learn to handle and release stress by social activities"
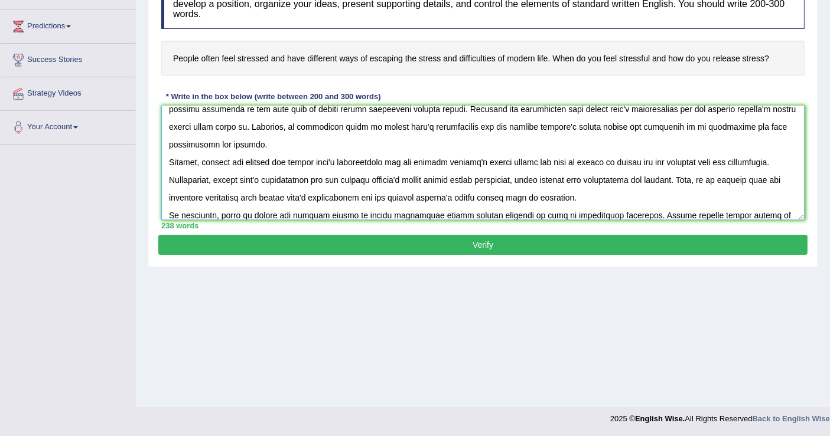
type textarea "The increasing influence of modern life's difficulties and how affects peoples'…"
click at [488, 242] on button "Verify" at bounding box center [482, 245] width 649 height 20
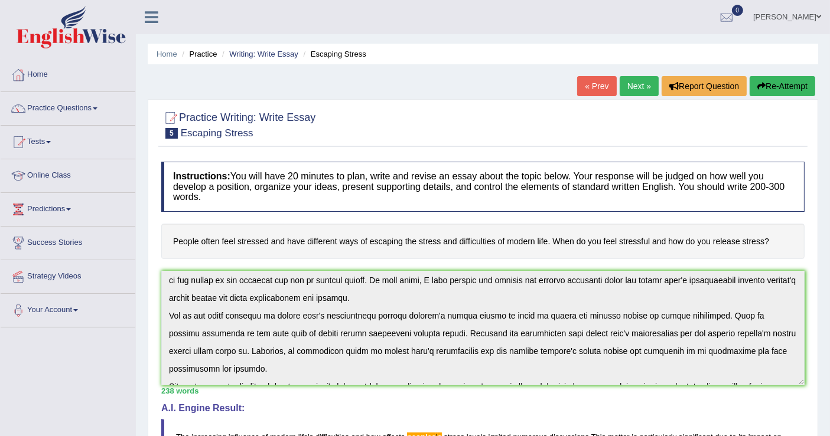
scroll to position [0, 0]
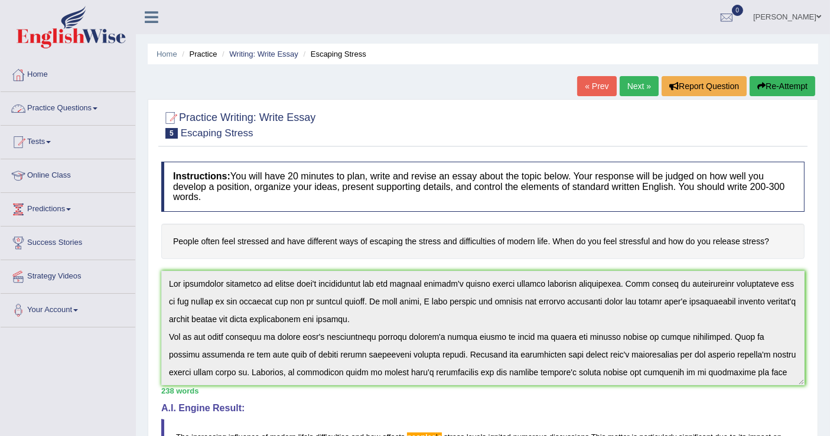
click at [70, 106] on link "Practice Questions" at bounding box center [68, 107] width 135 height 30
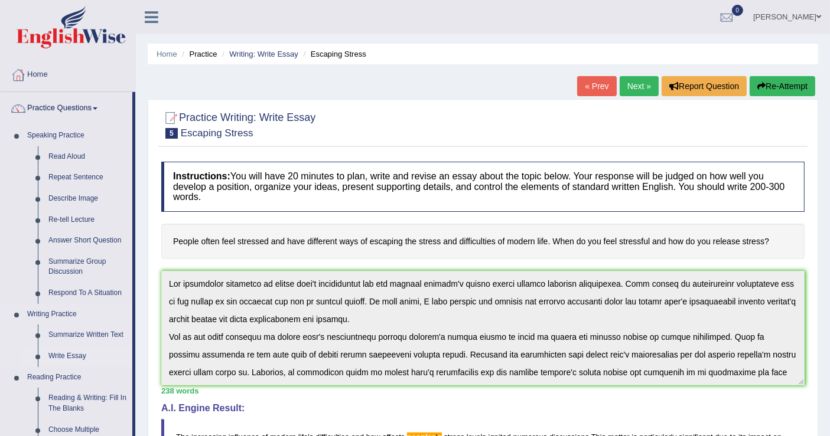
click at [79, 353] on link "Write Essay" at bounding box center [87, 356] width 89 height 21
